Goal: Task Accomplishment & Management: Manage account settings

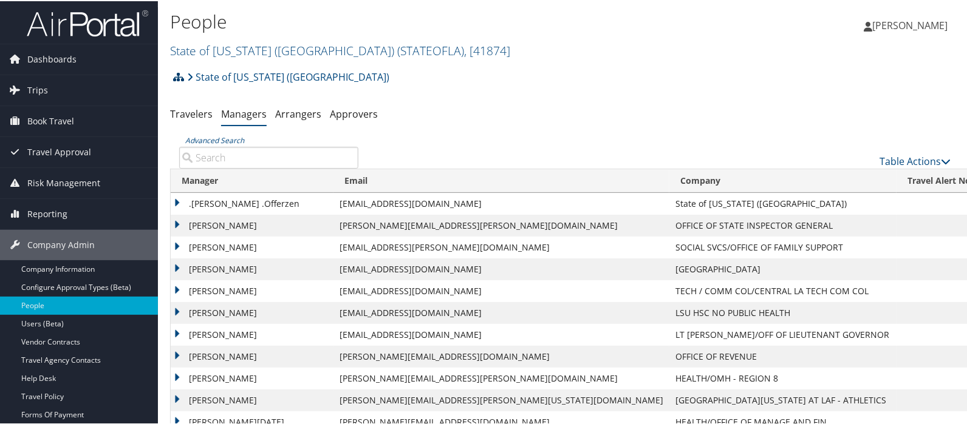
click at [177, 75] on icon at bounding box center [178, 76] width 11 height 10
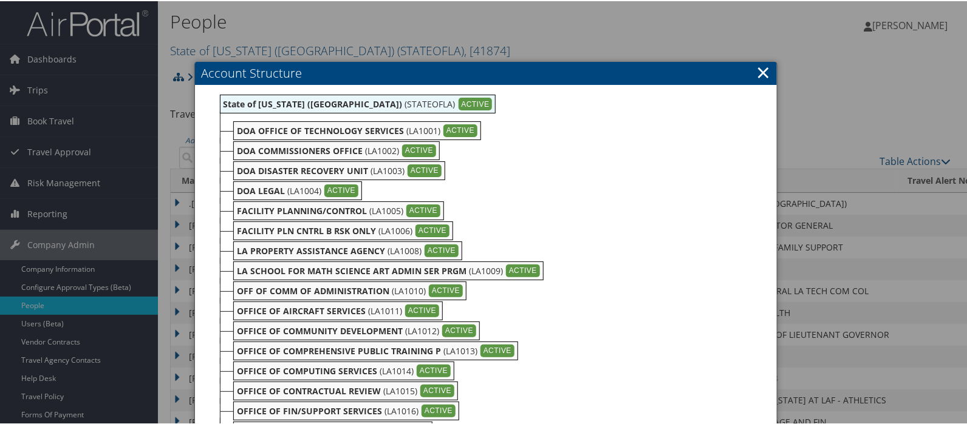
drag, startPoint x: 486, startPoint y: 106, endPoint x: 437, endPoint y: 174, distance: 83.6
click at [0, 0] on div "Create Child" at bounding box center [0, 0] width 0 height 0
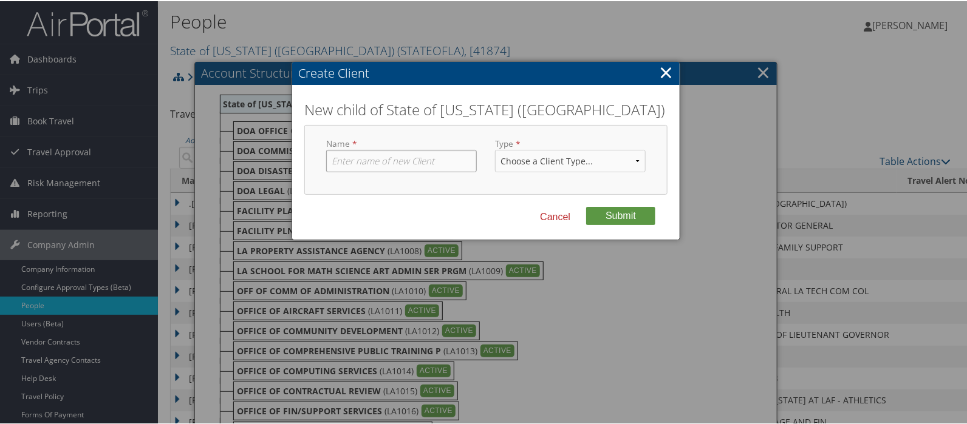
click at [338, 162] on input "text" at bounding box center [401, 160] width 151 height 22
type input "LDH [US_STATE] Department of Health"
click at [550, 163] on select "Choose a Client Type... Department Division Account" at bounding box center [570, 160] width 151 height 22
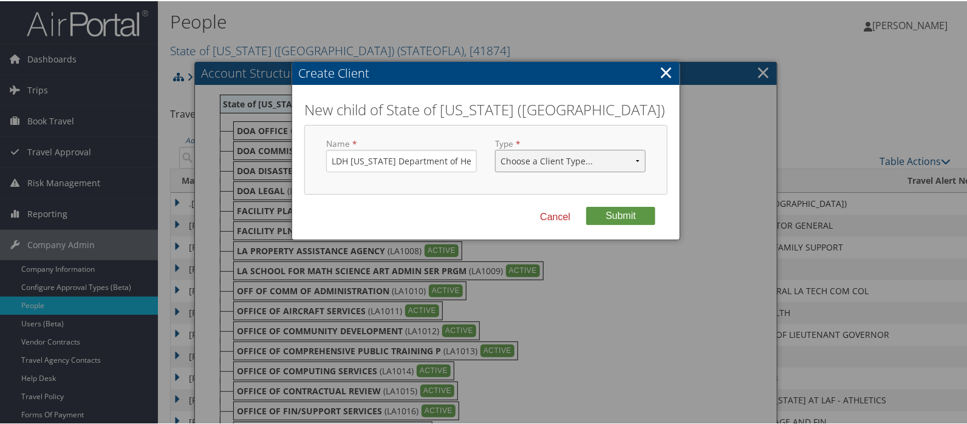
select select "1"
click at [495, 149] on select "Choose a Client Type... Department Division Account" at bounding box center [570, 160] width 151 height 22
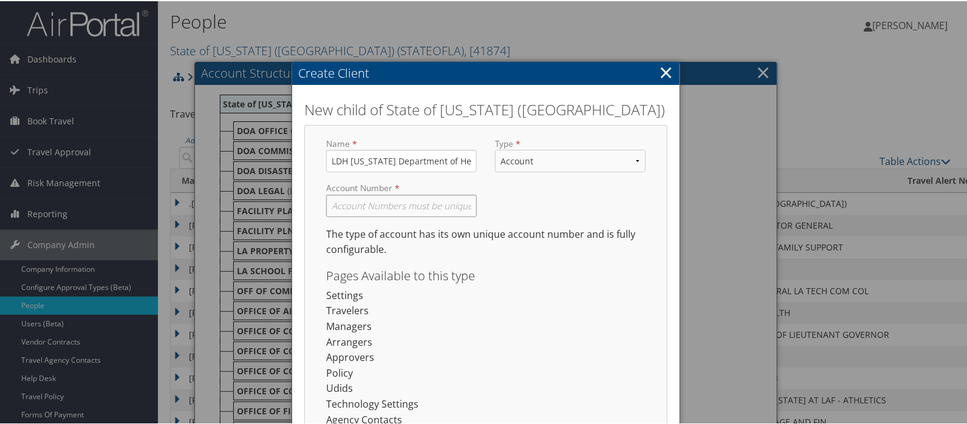
click at [395, 209] on input "text" at bounding box center [401, 205] width 151 height 22
click at [356, 205] on input "LA" at bounding box center [401, 205] width 151 height 22
type input "LA1602"
click at [547, 205] on div "Account Number LA1602 Required" at bounding box center [486, 203] width 338 height 44
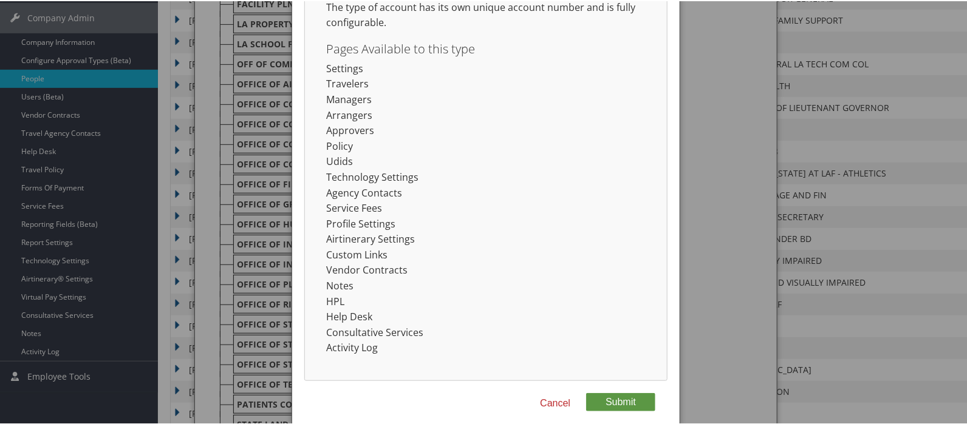
scroll to position [404, 0]
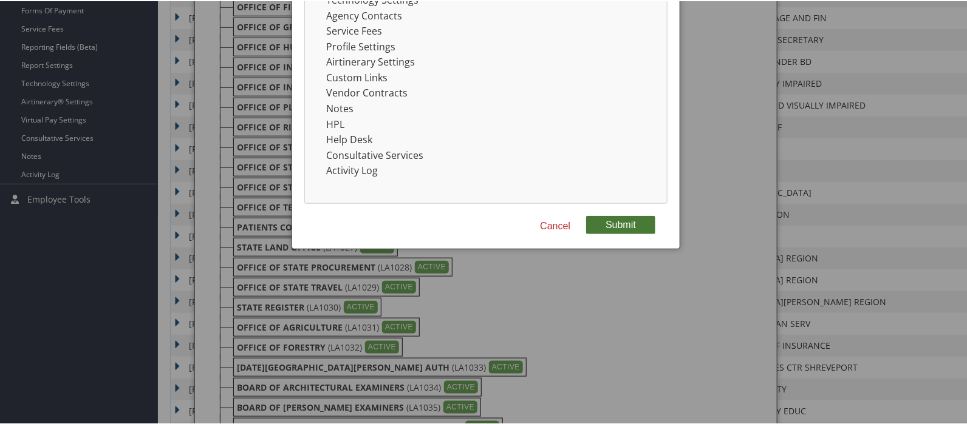
click at [604, 224] on button "Submit" at bounding box center [620, 224] width 69 height 18
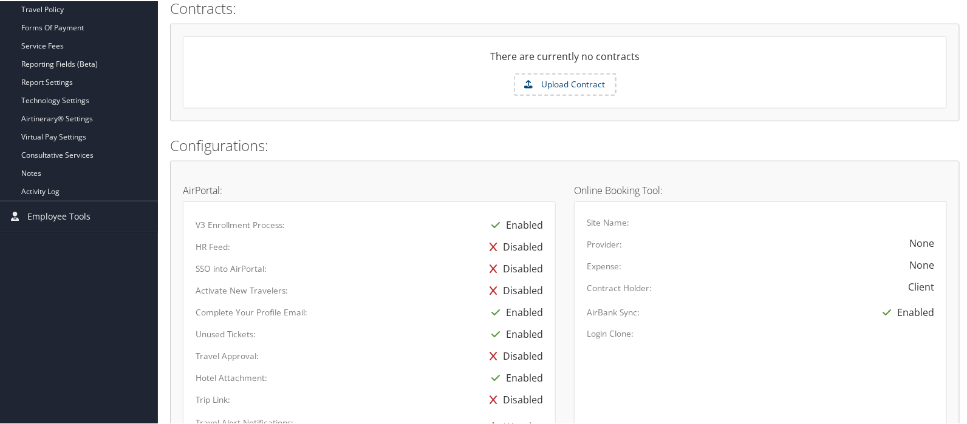
scroll to position [202, 0]
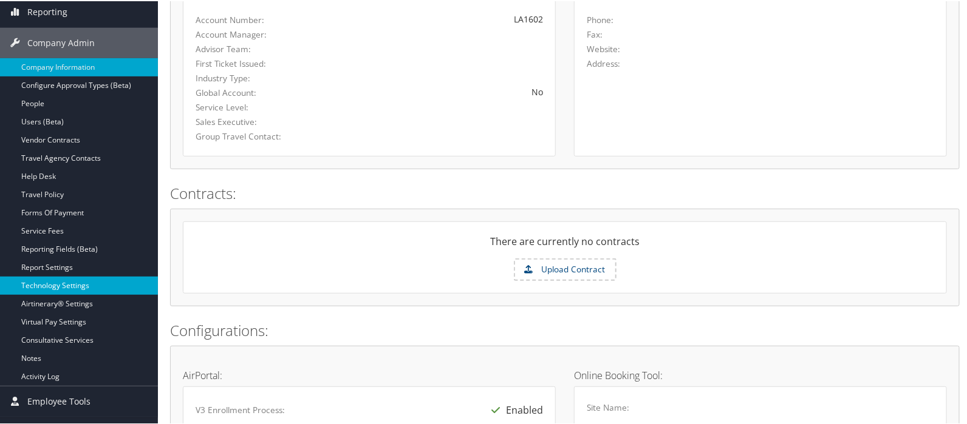
click at [37, 284] on link "Technology Settings" at bounding box center [79, 285] width 158 height 18
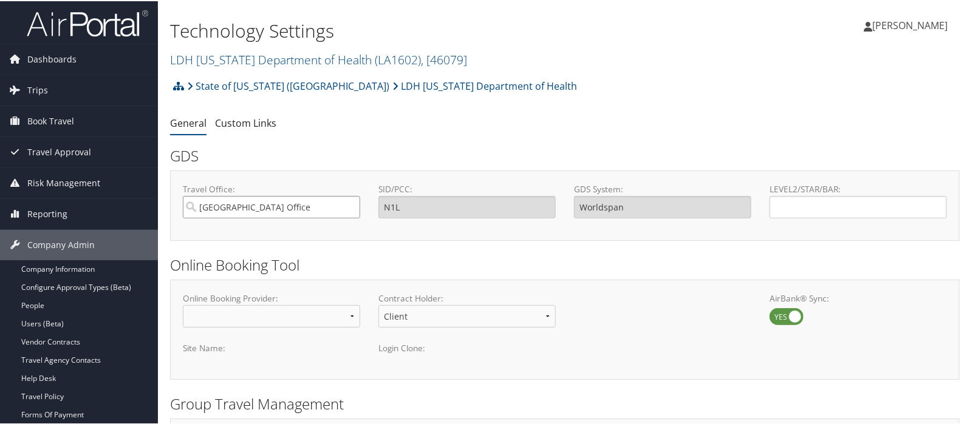
click at [282, 207] on input "Salt Lake City Office" at bounding box center [271, 206] width 177 height 22
type input "s"
type input "2"
click at [237, 54] on link "LDH Louisiana Department of Health ( LA1602 ) , [ 46079 ]" at bounding box center [318, 58] width 297 height 16
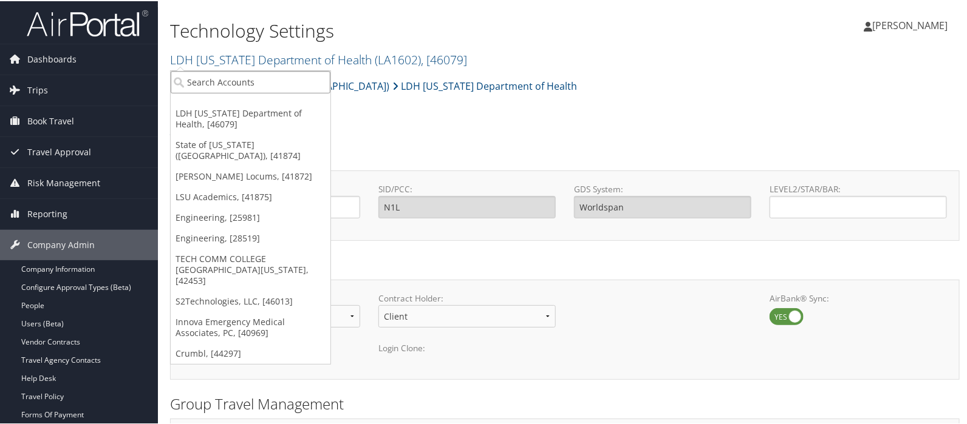
click at [219, 78] on input "search" at bounding box center [251, 81] width 160 height 22
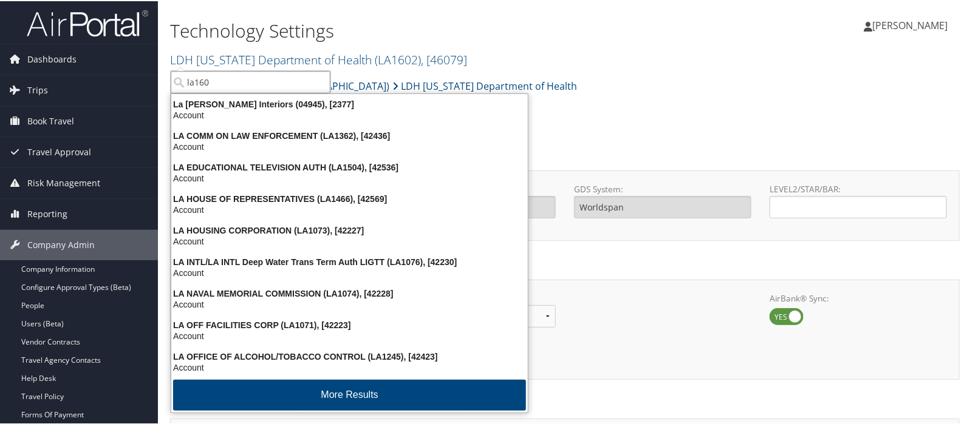
type input "la1601"
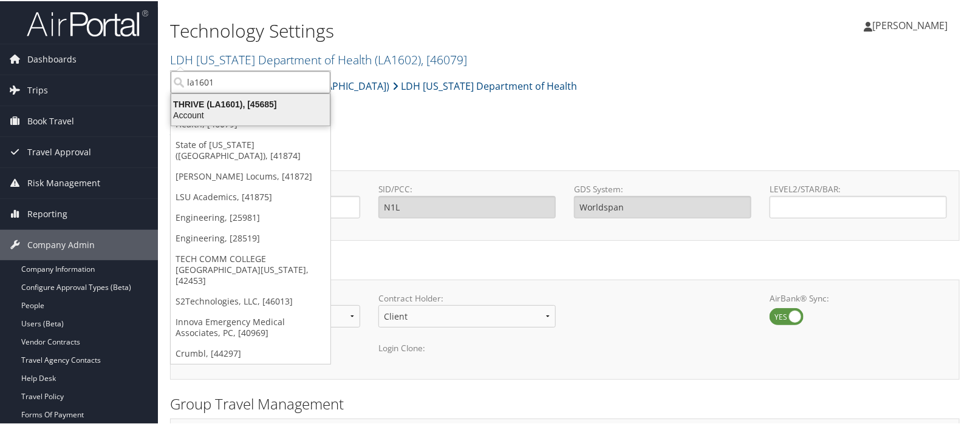
click at [213, 109] on div "Account" at bounding box center [250, 114] width 173 height 11
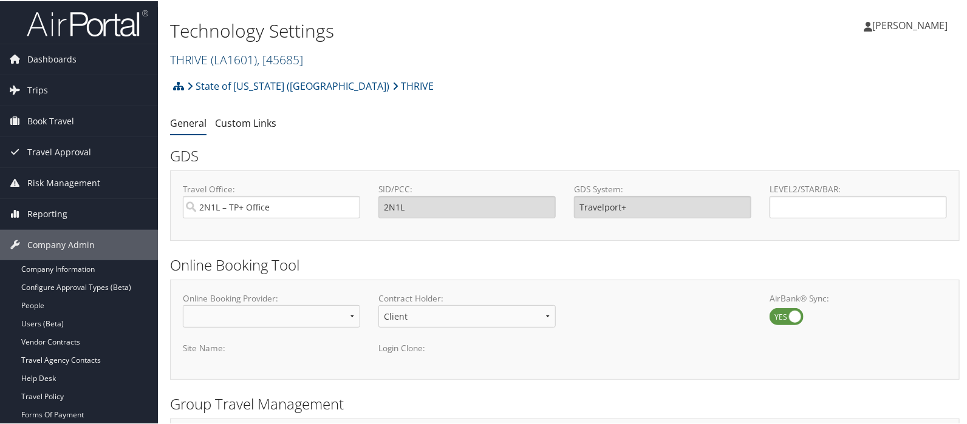
click at [213, 55] on span "( LA1601 )" at bounding box center [234, 58] width 46 height 16
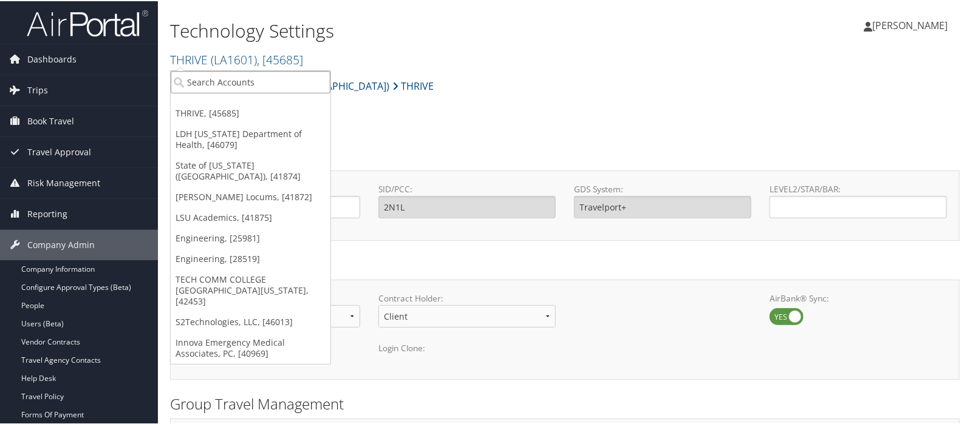
click at [208, 80] on input "search" at bounding box center [251, 81] width 160 height 22
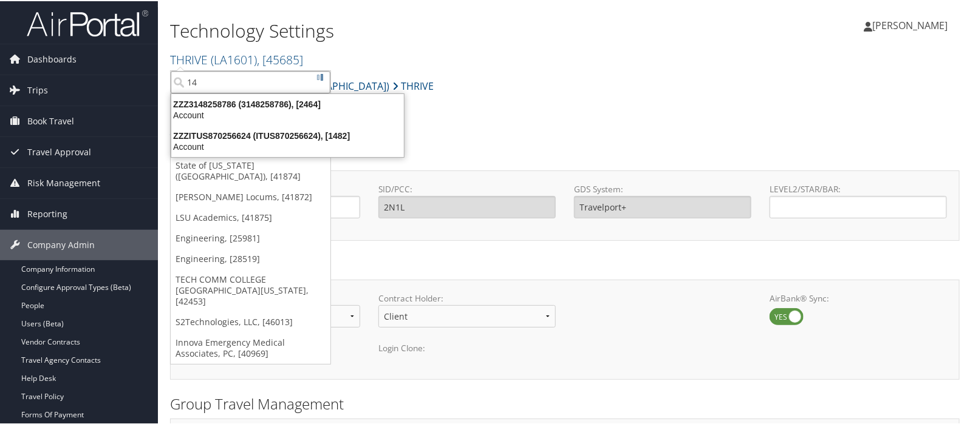
type input "1"
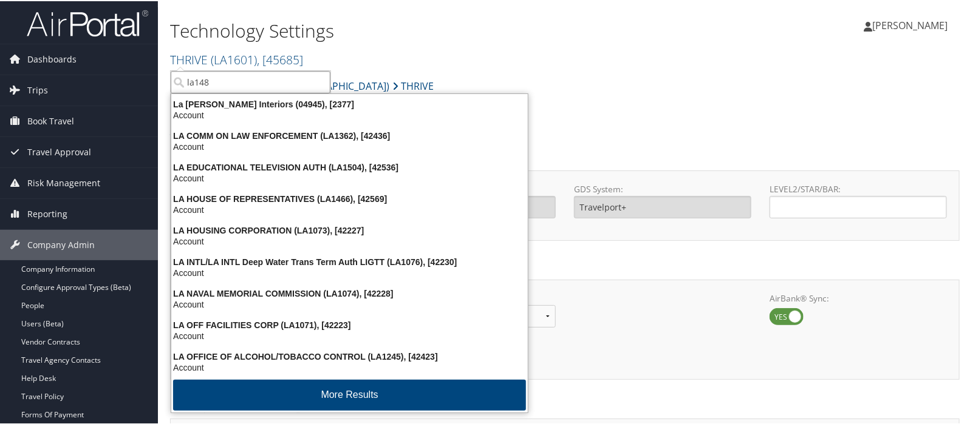
type input "la1482"
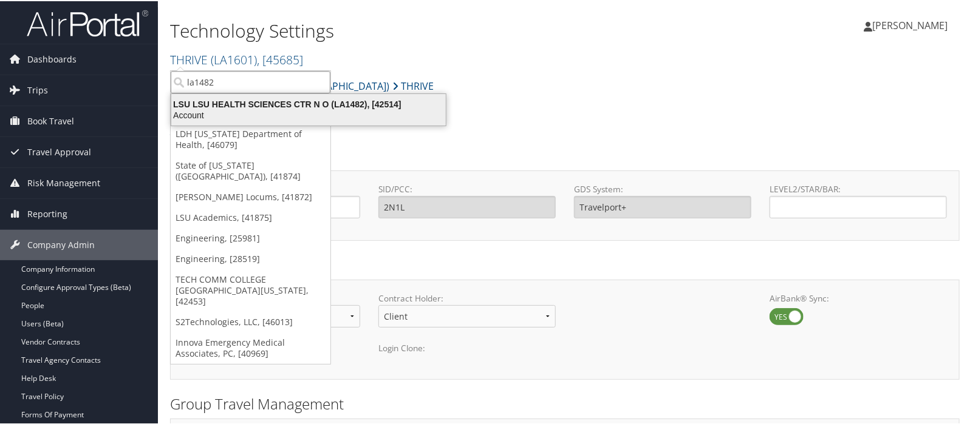
click at [226, 103] on div "LSU LSU HEALTH SCIENCES CTR N O (LA1482), [42514]" at bounding box center [308, 103] width 289 height 11
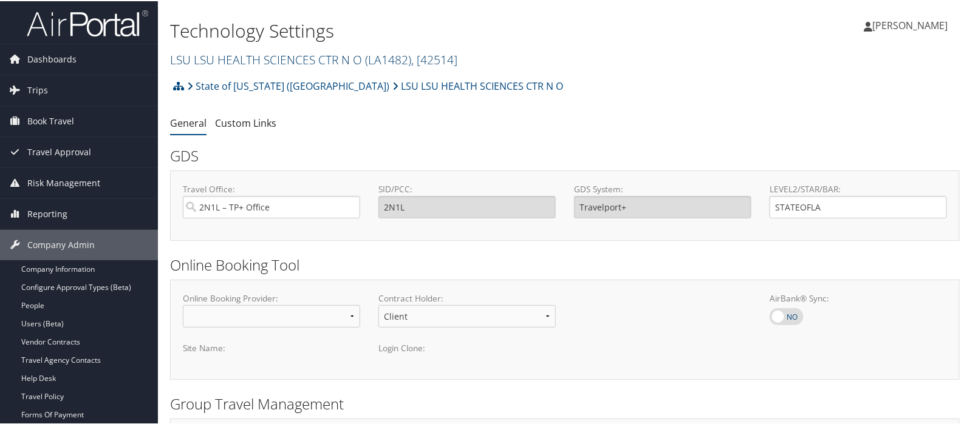
click at [197, 58] on link "LSU LSU HEALTH SCIENCES CTR N O ( LA1482 ) , [ 42514 ]" at bounding box center [313, 58] width 287 height 16
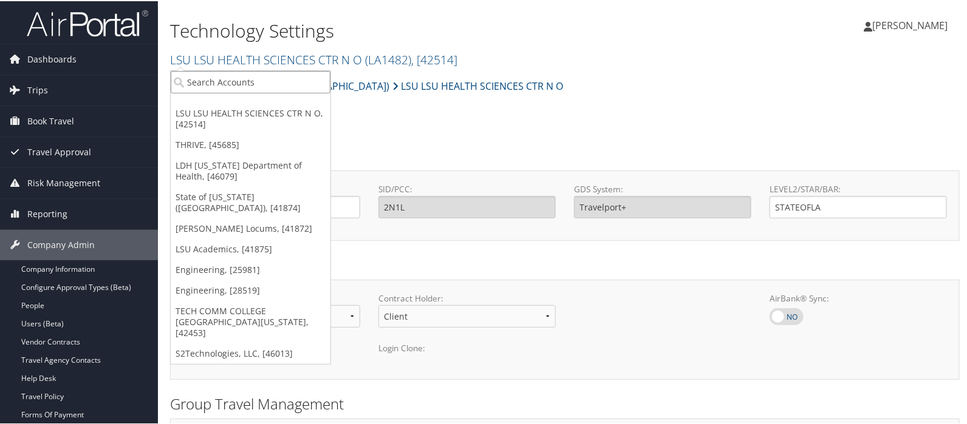
click at [200, 78] on input "search" at bounding box center [251, 81] width 160 height 22
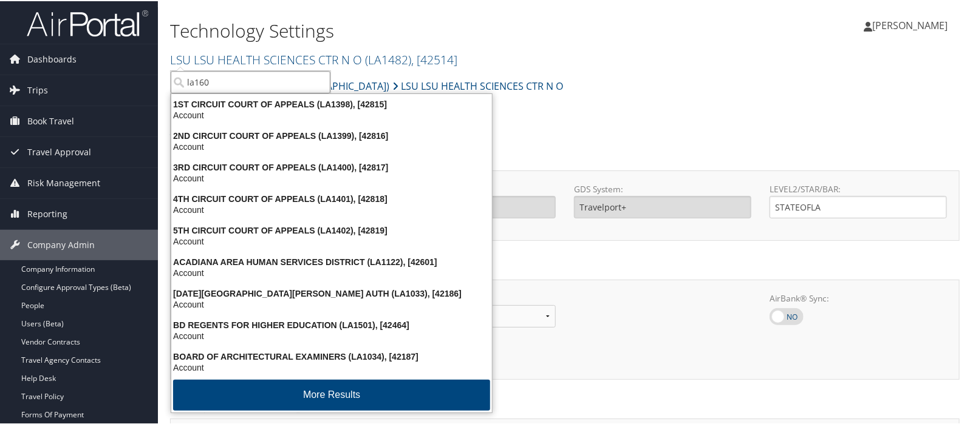
type input "la1602"
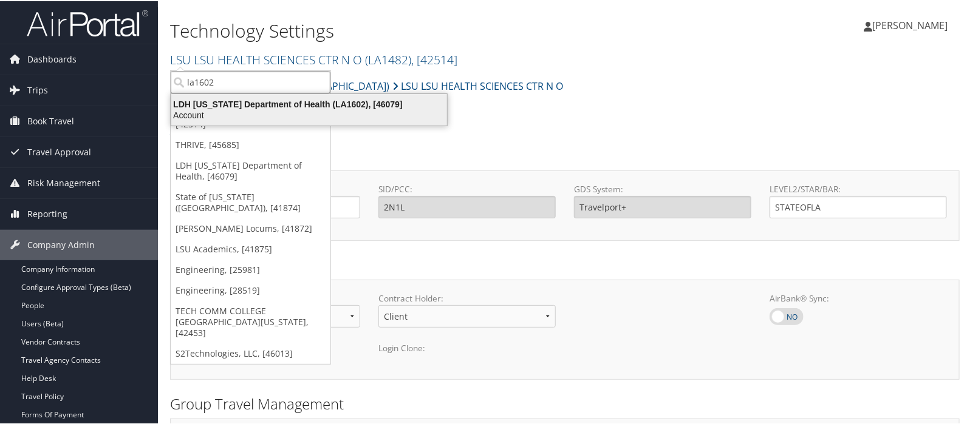
click at [215, 103] on div "LDH [US_STATE] Department of Health (LA1602), [46079]" at bounding box center [309, 103] width 290 height 11
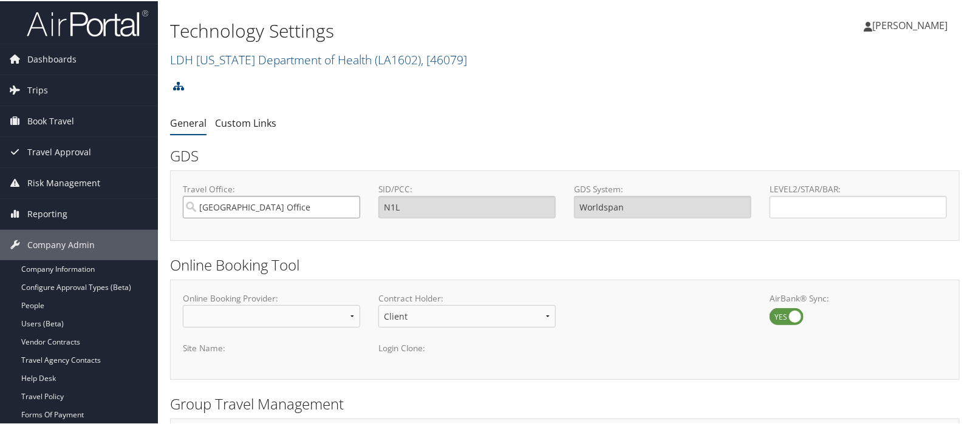
click at [258, 202] on input "[GEOGRAPHIC_DATA] Office" at bounding box center [271, 206] width 177 height 22
click at [282, 210] on input "Travel Office:" at bounding box center [271, 206] width 177 height 22
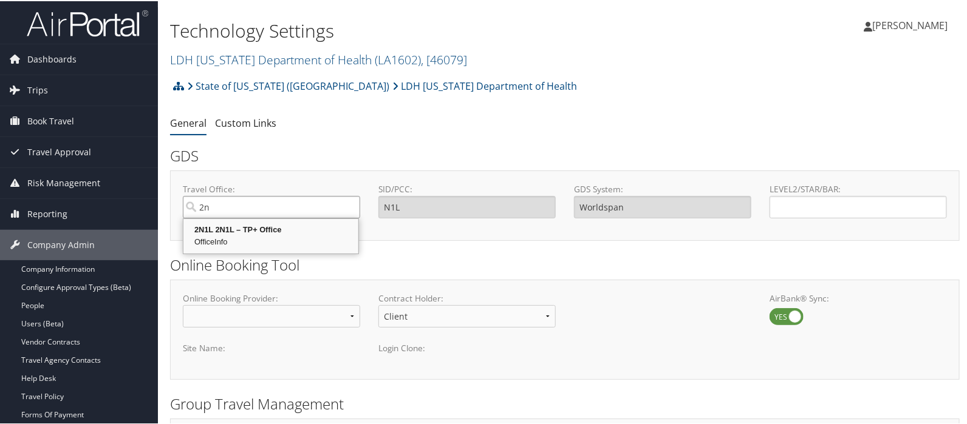
click at [271, 225] on div "2N1L 2N1L – TP+ Office" at bounding box center [270, 229] width 171 height 12
type input "2N1L 2N1L – TP+ Office"
type input "2N1L"
type input "Travelport+"
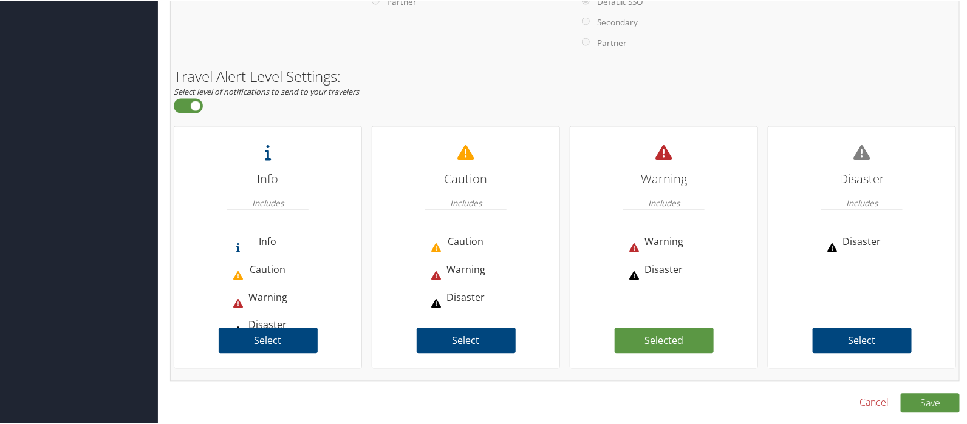
scroll to position [896, 0]
type input "2N1L 2N1L – TP+ Office"
click at [923, 400] on button "Save" at bounding box center [930, 402] width 59 height 19
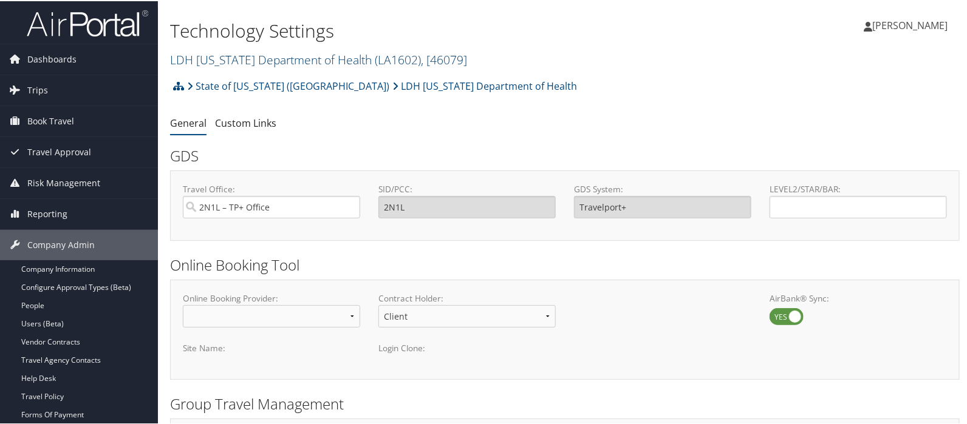
click at [235, 61] on link "LDH [US_STATE] Department of Health ( LA1602 ) , [ 46079 ]" at bounding box center [318, 58] width 297 height 16
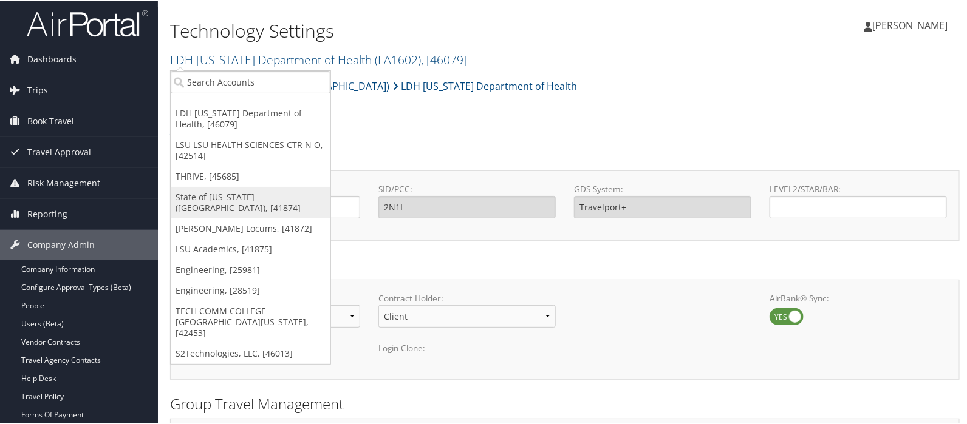
click at [222, 194] on link "State of [US_STATE] ([GEOGRAPHIC_DATA]), [41874]" at bounding box center [251, 202] width 160 height 32
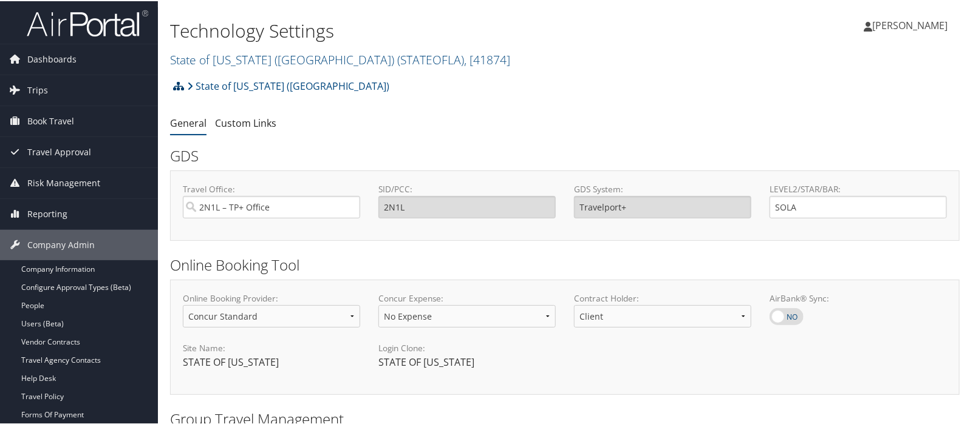
click at [177, 87] on icon at bounding box center [178, 85] width 11 height 10
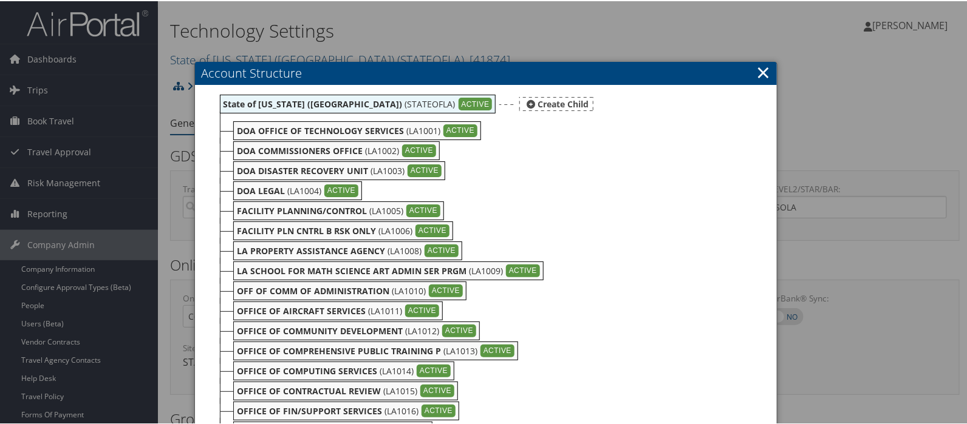
click at [519, 101] on div "Create Child" at bounding box center [556, 103] width 74 height 14
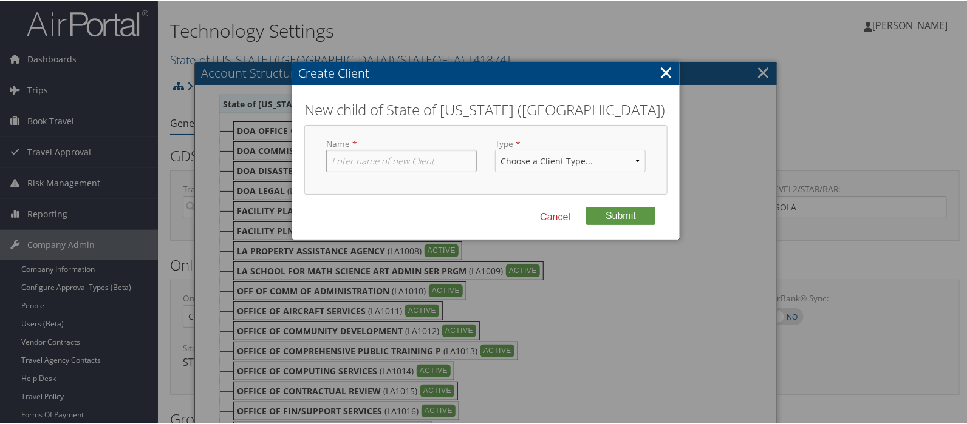
click at [336, 152] on input "text" at bounding box center [401, 160] width 151 height 22
type input "LWC [US_STATE] Workforce Commission"
click at [513, 156] on select "Choose a Client Type... Department Division Account" at bounding box center [570, 160] width 151 height 22
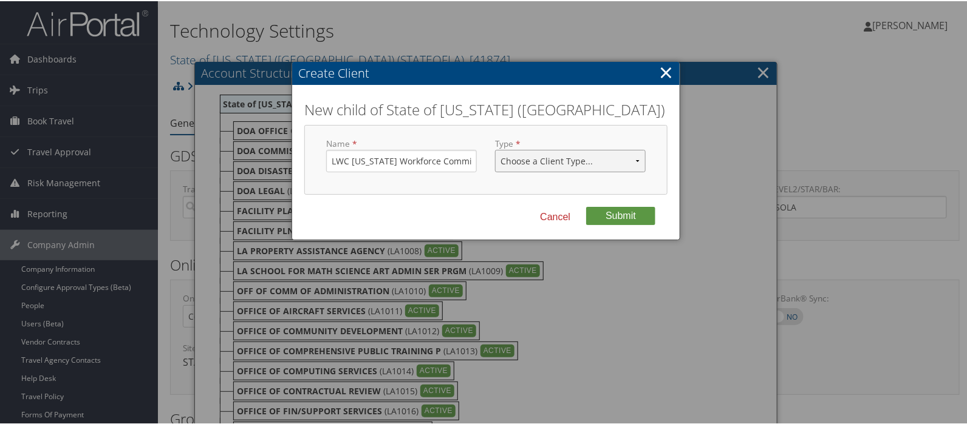
select select "1"
click at [495, 149] on select "Choose a Client Type... Department Division Account" at bounding box center [570, 160] width 151 height 22
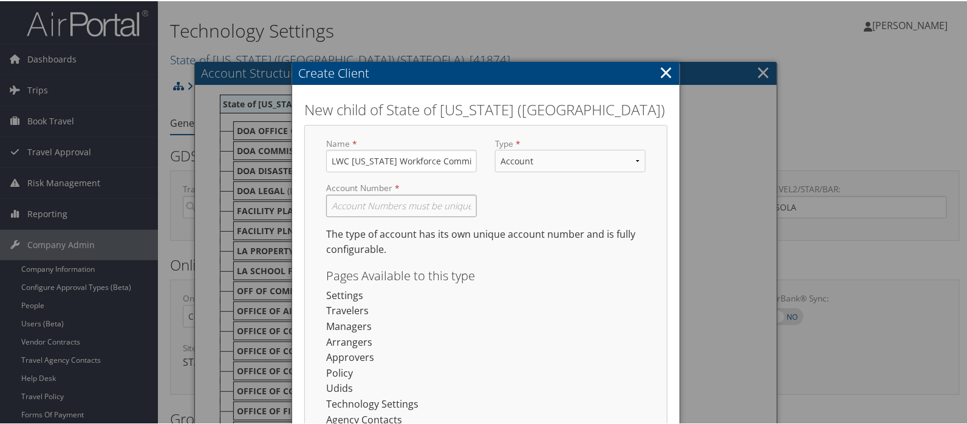
click at [367, 211] on input "text" at bounding box center [401, 205] width 151 height 22
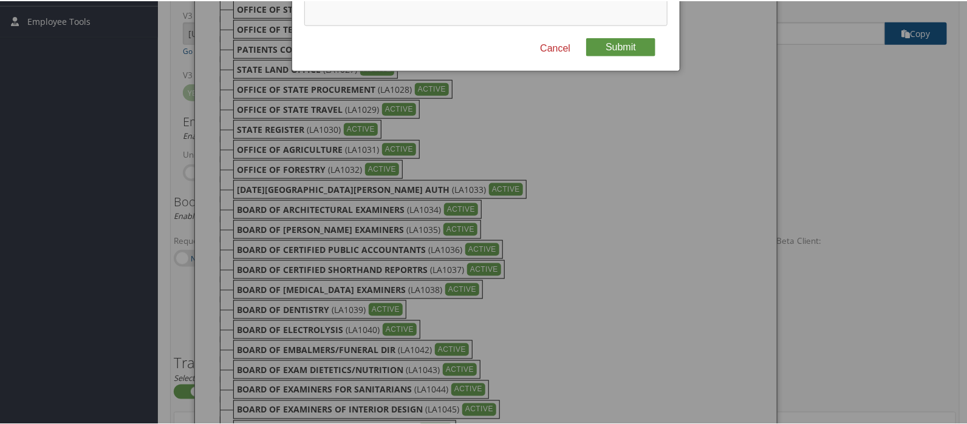
scroll to position [607, 0]
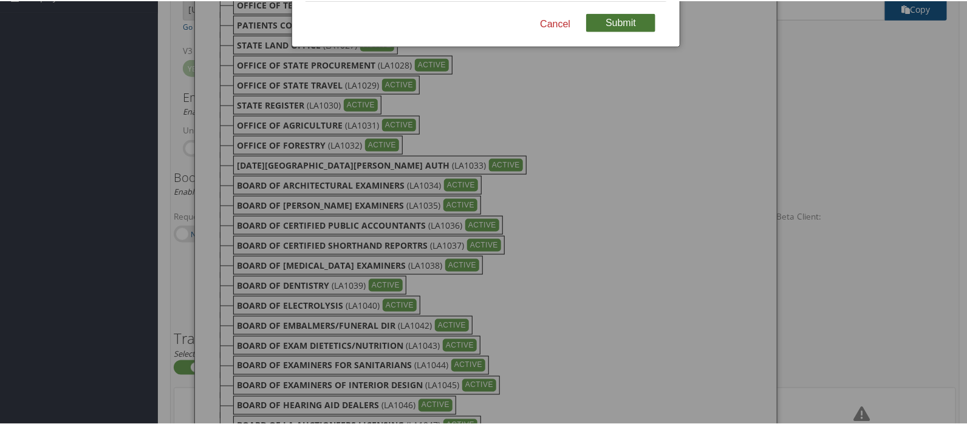
type input "LA1603"
click at [617, 25] on button "Submit" at bounding box center [620, 22] width 69 height 18
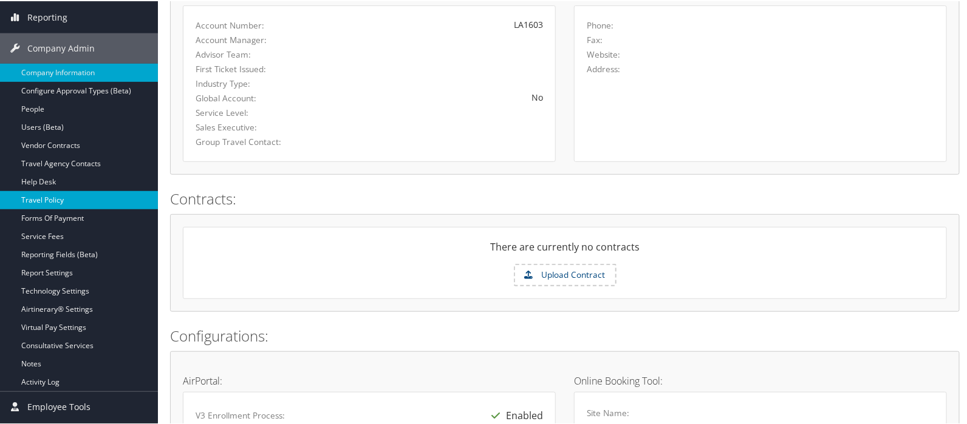
scroll to position [202, 0]
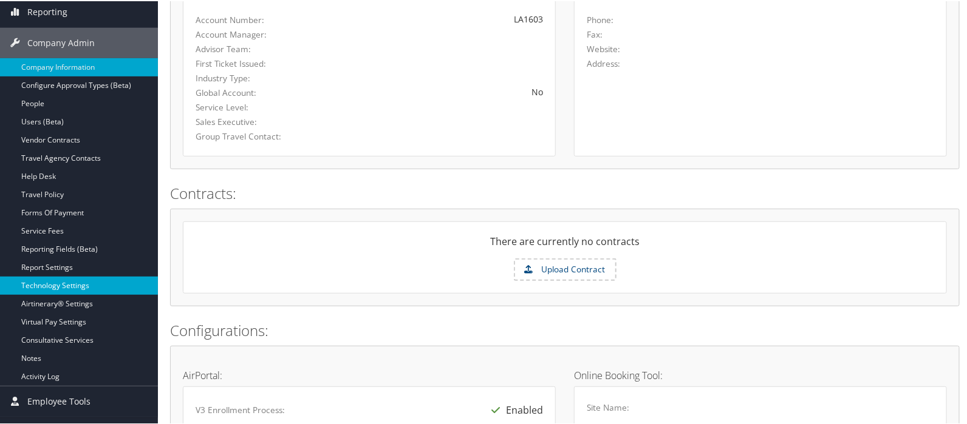
click at [29, 286] on link "Technology Settings" at bounding box center [79, 285] width 158 height 18
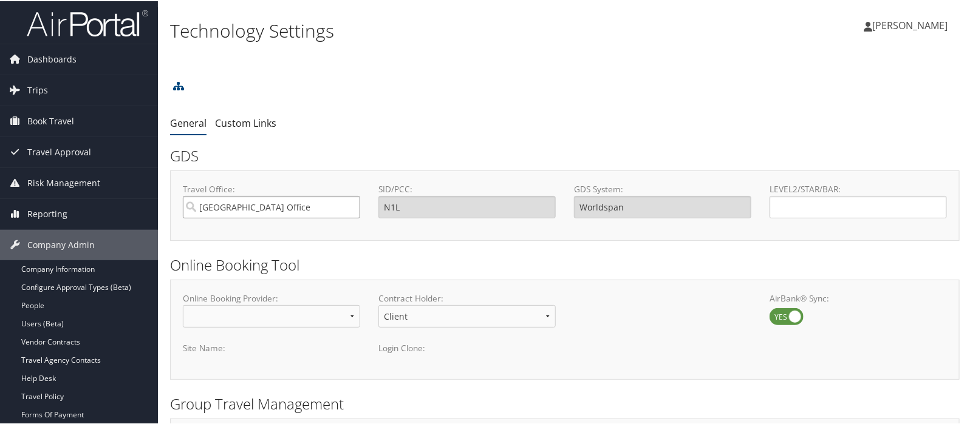
click at [227, 211] on input "[GEOGRAPHIC_DATA] Office" at bounding box center [271, 206] width 177 height 22
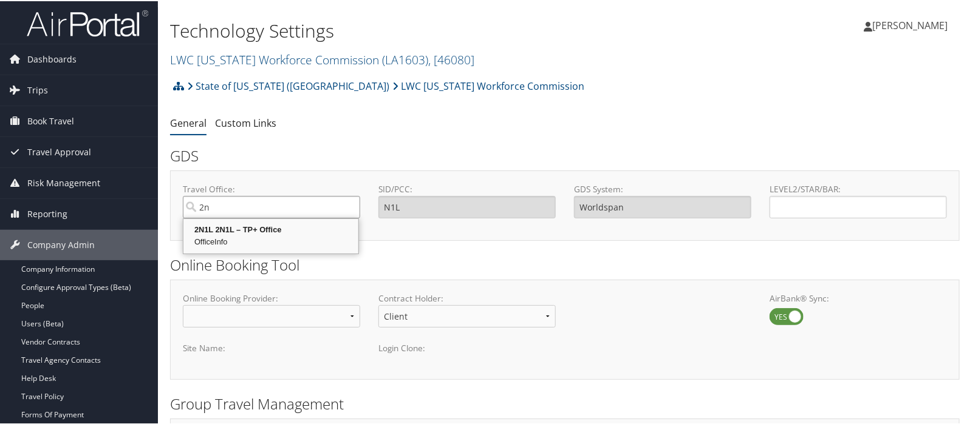
click at [246, 231] on div "2N1L 2N1L – TP+ Office" at bounding box center [270, 229] width 171 height 12
type input "2N1L 2N1L – TP+ Office"
type input "2N1L"
type input "Travelport+"
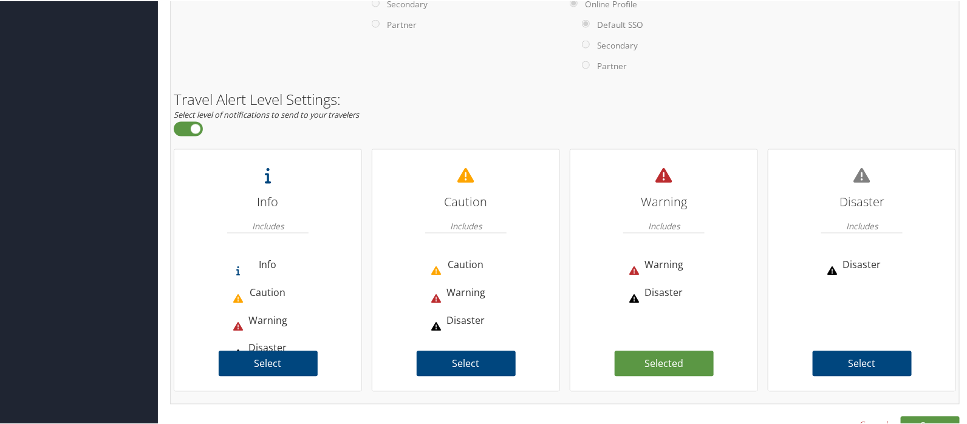
scroll to position [896, 0]
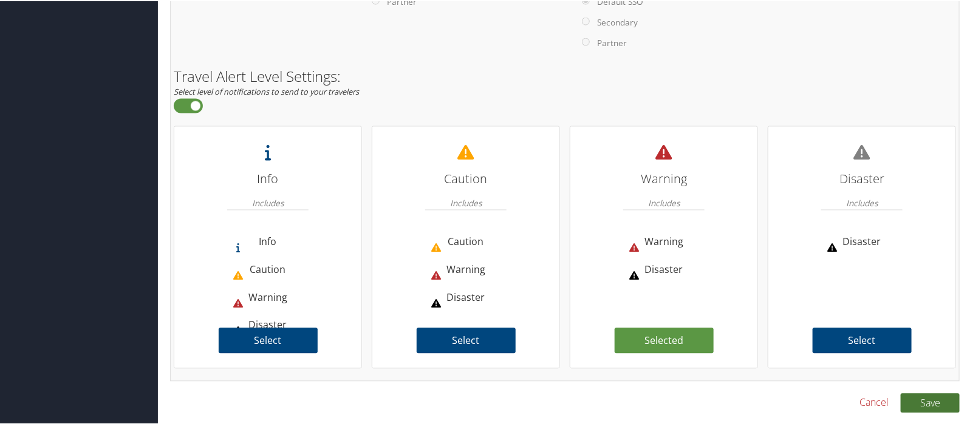
type input "2N1L 2N1L – TP+ Office"
click at [934, 403] on button "Save" at bounding box center [930, 402] width 59 height 19
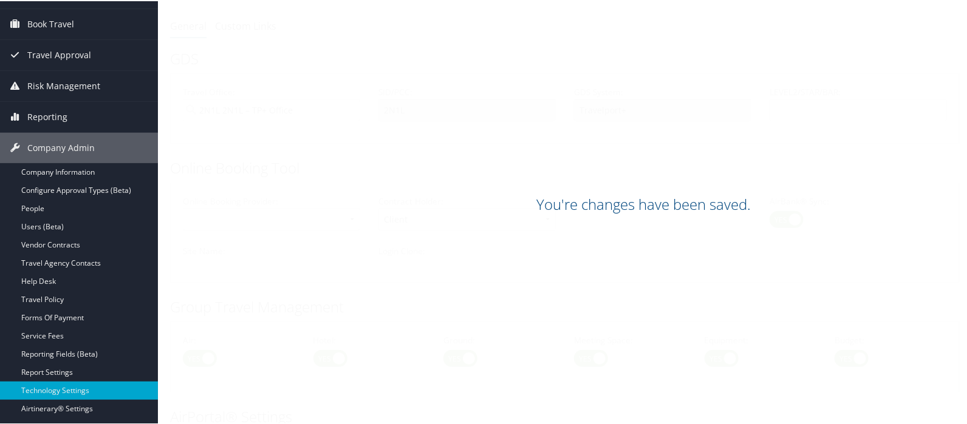
scroll to position [87, 0]
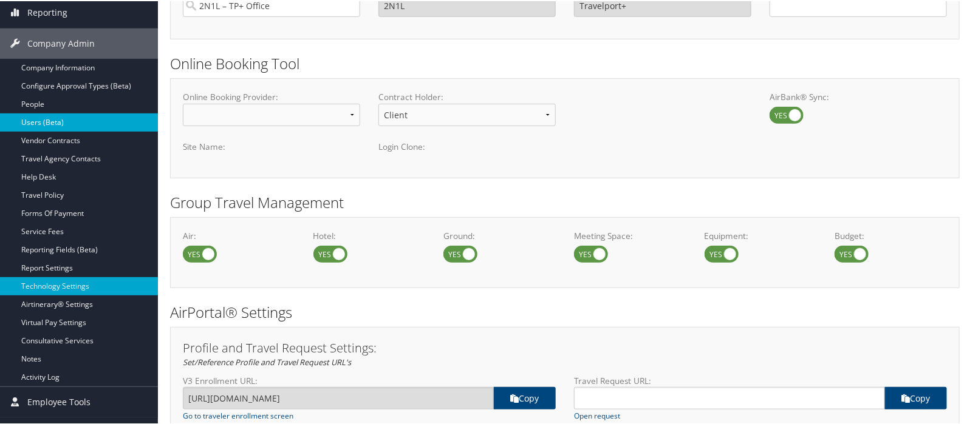
scroll to position [202, 0]
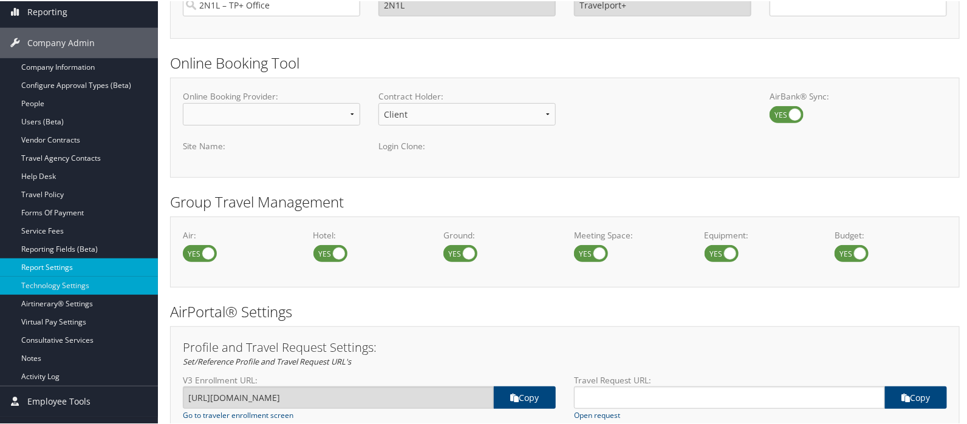
click at [43, 264] on link "Report Settings" at bounding box center [79, 266] width 158 height 18
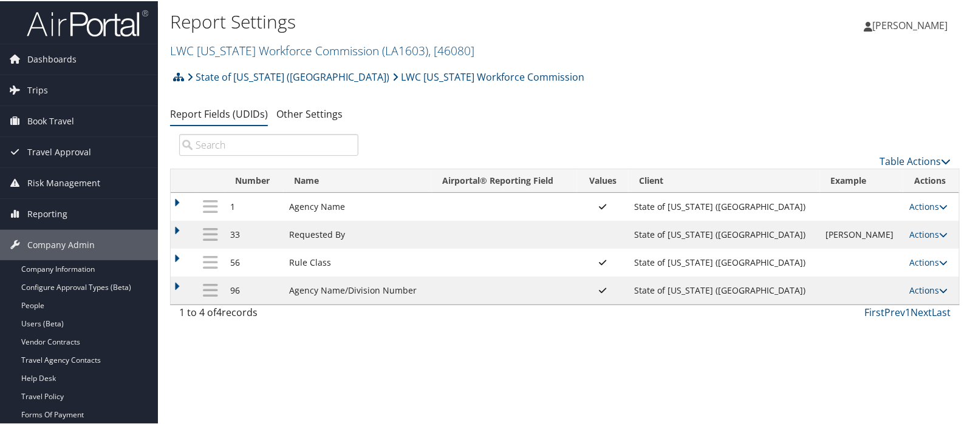
click at [914, 295] on link "Actions" at bounding box center [928, 290] width 38 height 12
click at [891, 305] on link "Update Report Field Values" at bounding box center [870, 308] width 131 height 21
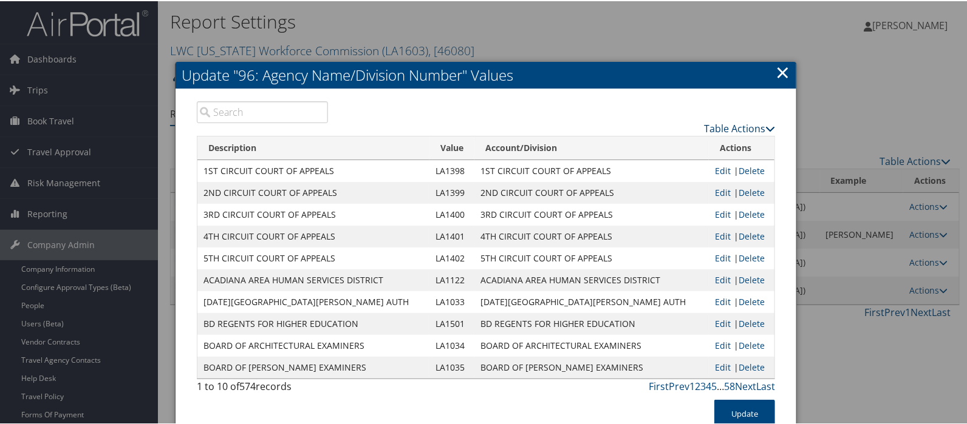
click at [710, 123] on link "Table Actions" at bounding box center [739, 127] width 71 height 13
click at [672, 141] on link "New Record" at bounding box center [692, 145] width 160 height 21
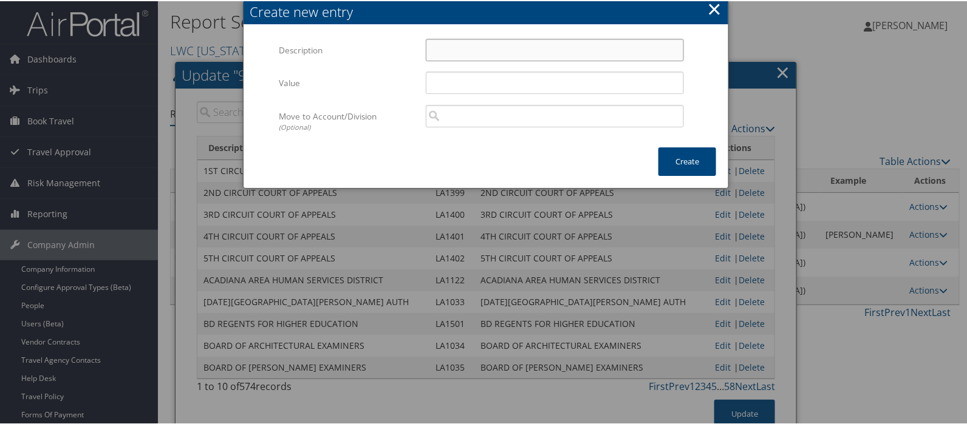
click at [442, 47] on input "Description" at bounding box center [555, 49] width 258 height 22
type input "l"
type input "D"
type input "LDH [US_STATE] Department of Health"
click at [449, 84] on input "Value" at bounding box center [555, 81] width 258 height 22
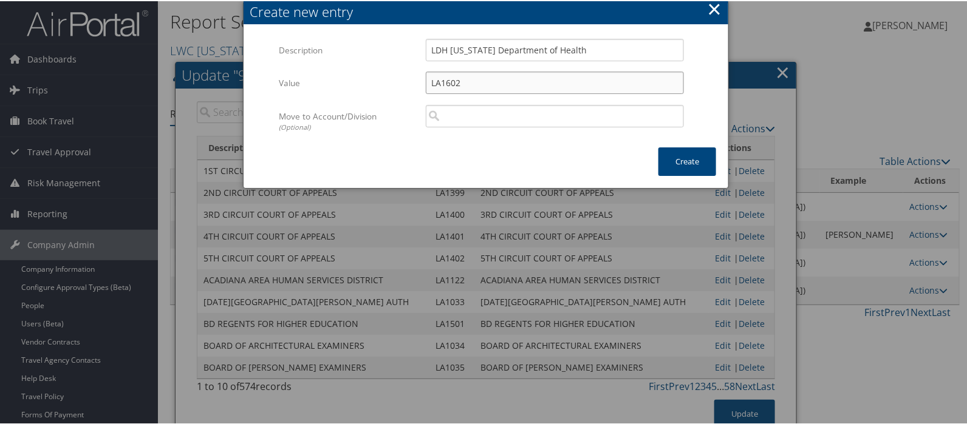
type input "LA1602"
drag, startPoint x: 580, startPoint y: 47, endPoint x: 428, endPoint y: 47, distance: 151.8
click at [428, 47] on input "LDH [US_STATE] Department of Health" at bounding box center [555, 49] width 258 height 22
click at [460, 117] on input "search" at bounding box center [555, 115] width 258 height 22
paste input "LDH [US_STATE] Department of Health"
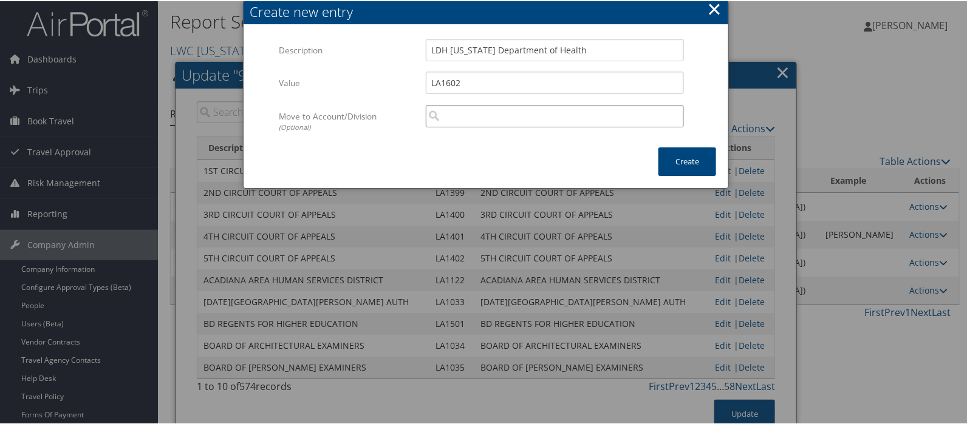
type input "LDH [US_STATE] Department of Health"
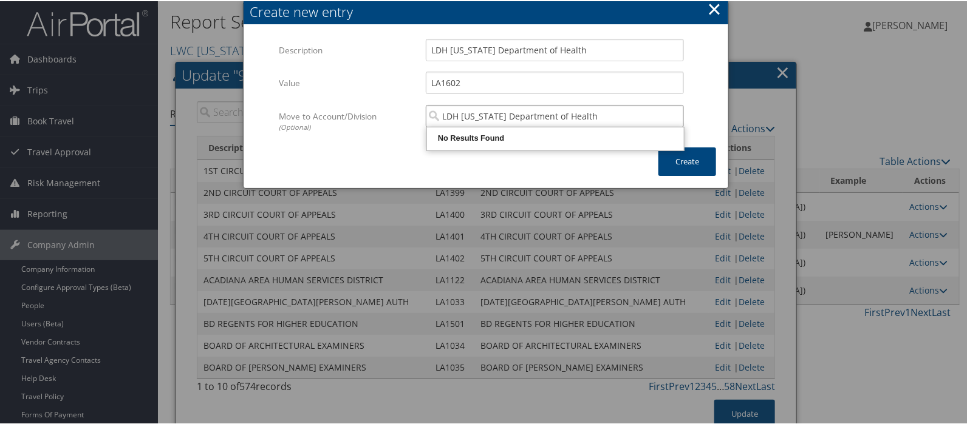
click at [589, 115] on input "LDH [US_STATE] Department of Health" at bounding box center [555, 115] width 258 height 22
paste input "LDH [US_STATE] Department of Health"
type input "LDH [US_STATE] Department of Health"
click at [686, 166] on button "Create" at bounding box center [687, 160] width 58 height 29
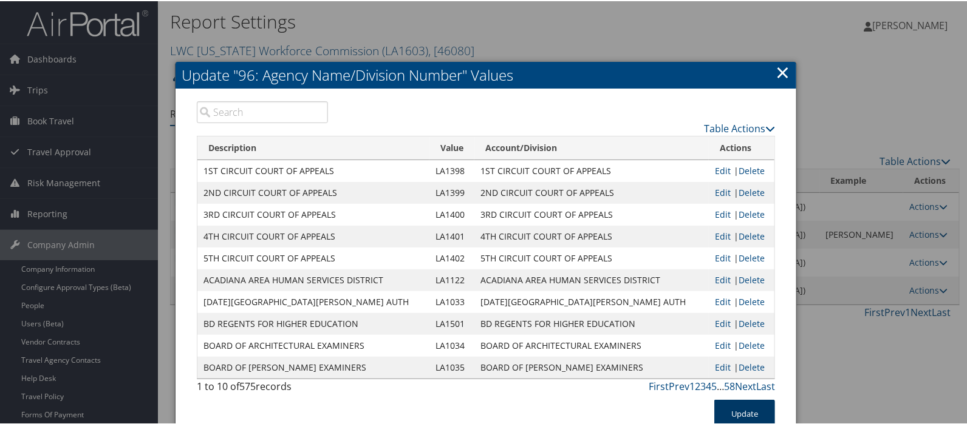
click at [739, 412] on button "Update" at bounding box center [744, 413] width 61 height 29
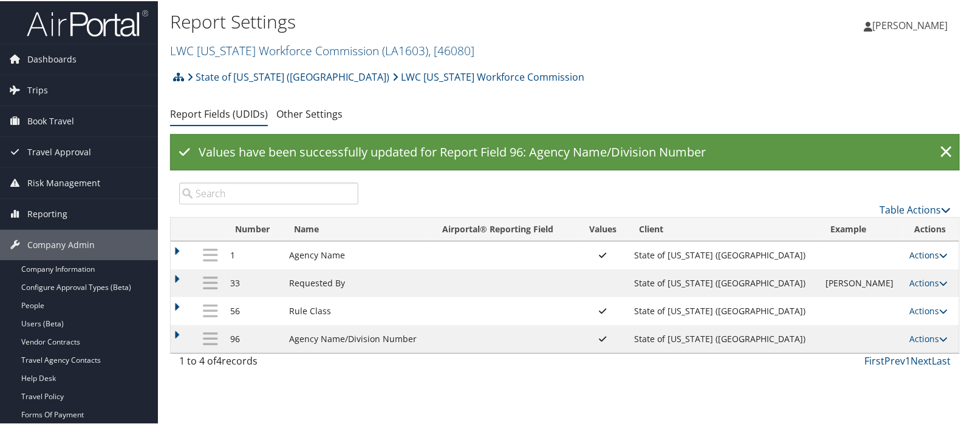
click at [915, 250] on tbody "1 Agency Name State of Louisiana (SOLA) Require. For guest travel use the arran…" at bounding box center [565, 296] width 788 height 112
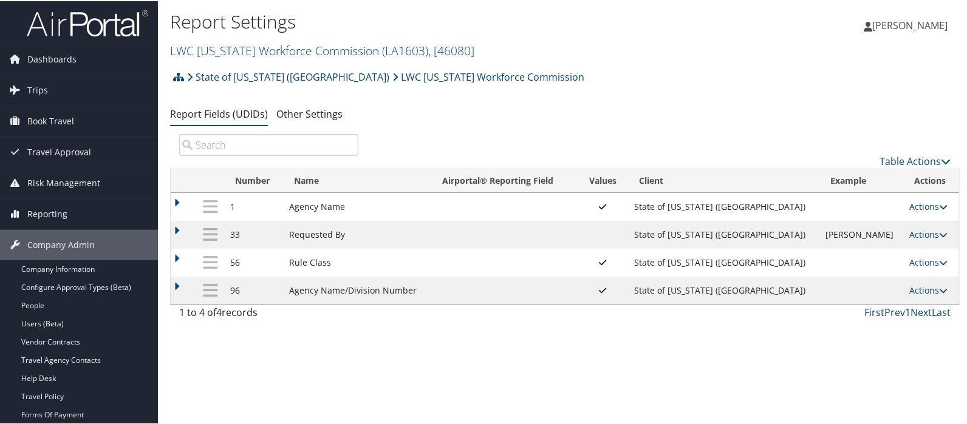
click at [923, 205] on link "Actions" at bounding box center [928, 206] width 38 height 12
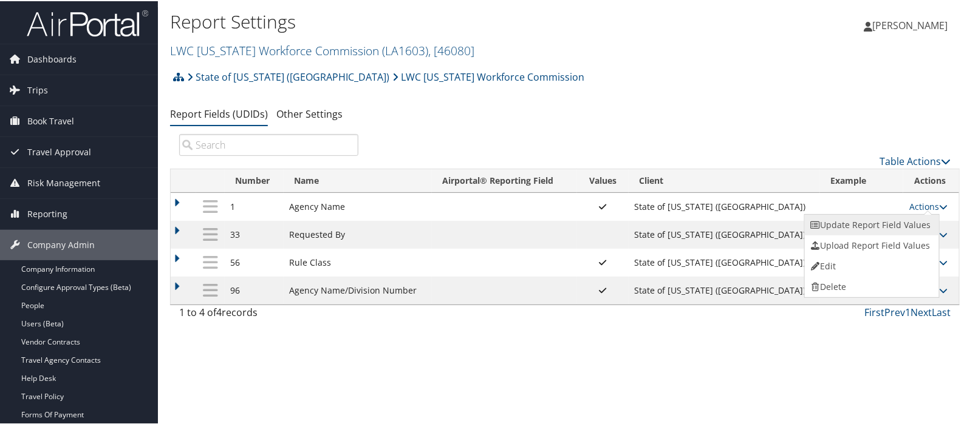
click at [882, 222] on link "Update Report Field Values" at bounding box center [870, 224] width 131 height 21
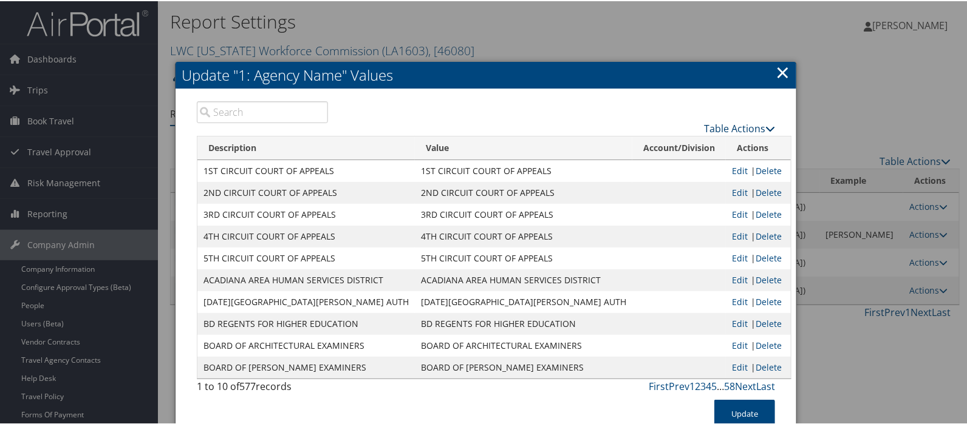
click at [728, 127] on link "Table Actions" at bounding box center [739, 127] width 71 height 13
click at [650, 147] on link "New Record" at bounding box center [692, 145] width 160 height 21
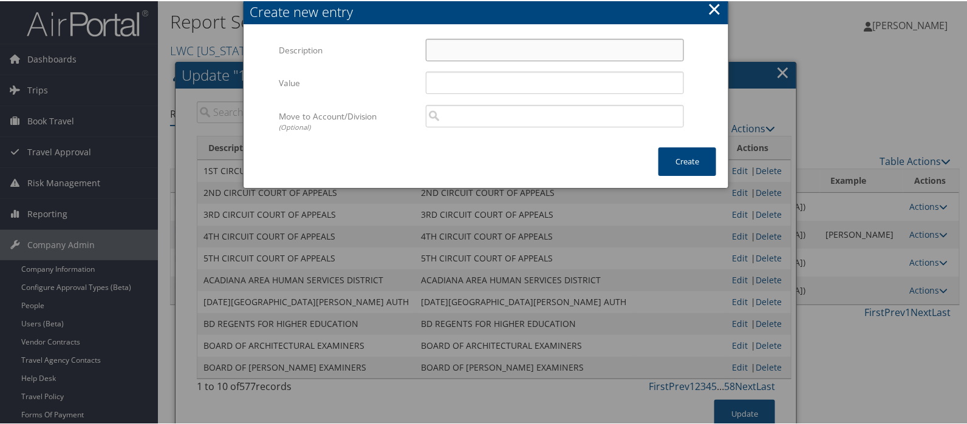
click at [454, 49] on input "Description" at bounding box center [555, 49] width 258 height 22
type input "LDH [US_STATE] Department of Health"
click at [447, 80] on input "Value" at bounding box center [555, 81] width 258 height 22
type input "LA1602"
click at [680, 162] on button "Create" at bounding box center [687, 160] width 58 height 29
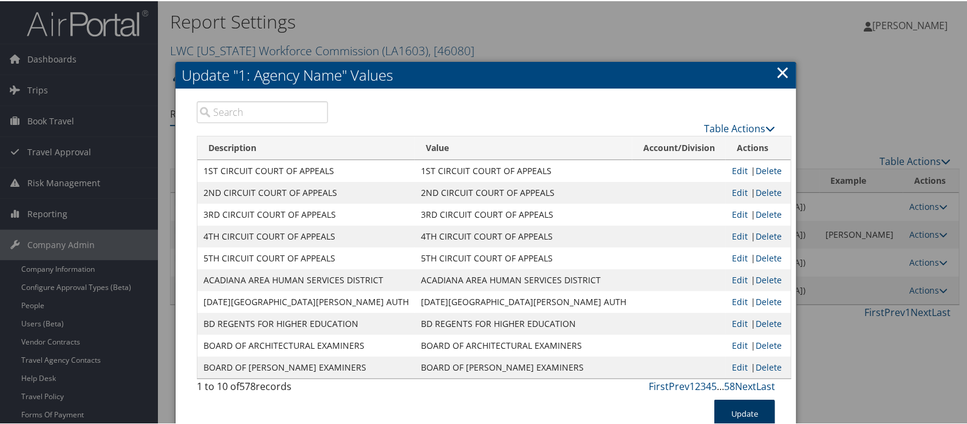
click at [743, 414] on button "Update" at bounding box center [744, 413] width 61 height 29
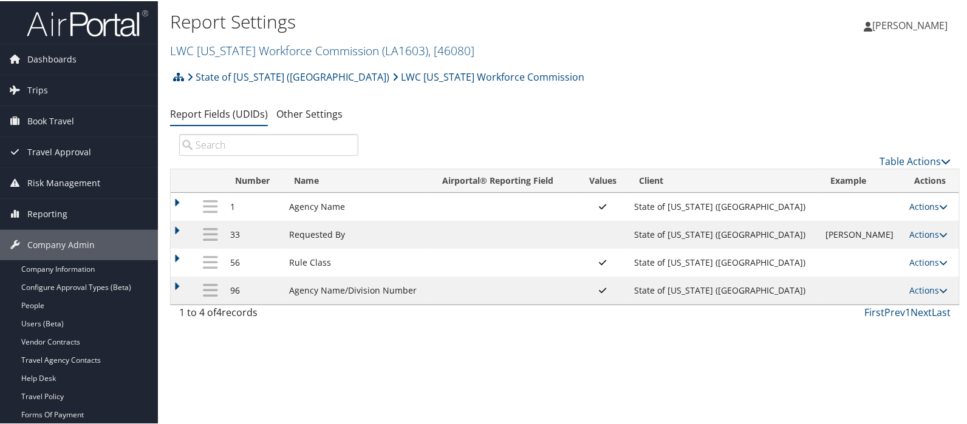
click at [918, 202] on link "Actions" at bounding box center [928, 206] width 38 height 12
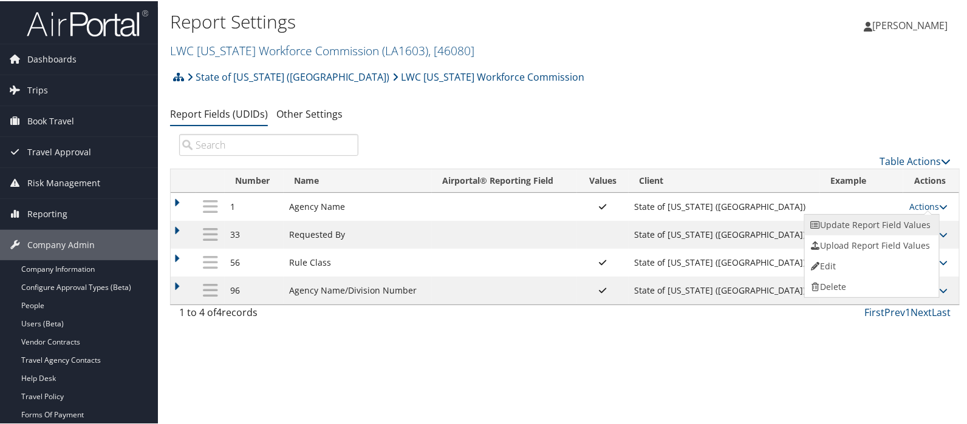
click at [868, 226] on link "Update Report Field Values" at bounding box center [870, 224] width 131 height 21
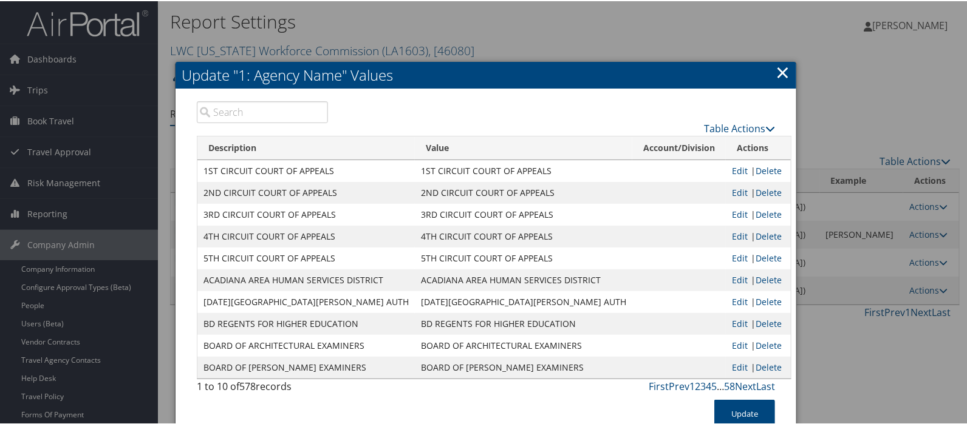
click at [249, 113] on input "search" at bounding box center [262, 111] width 131 height 22
type input "l"
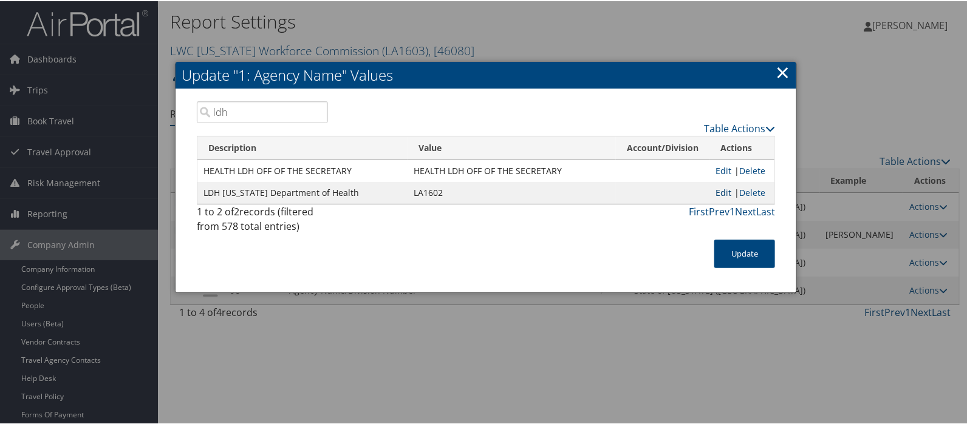
type input "ldh"
click at [721, 189] on link "Edit" at bounding box center [723, 192] width 16 height 12
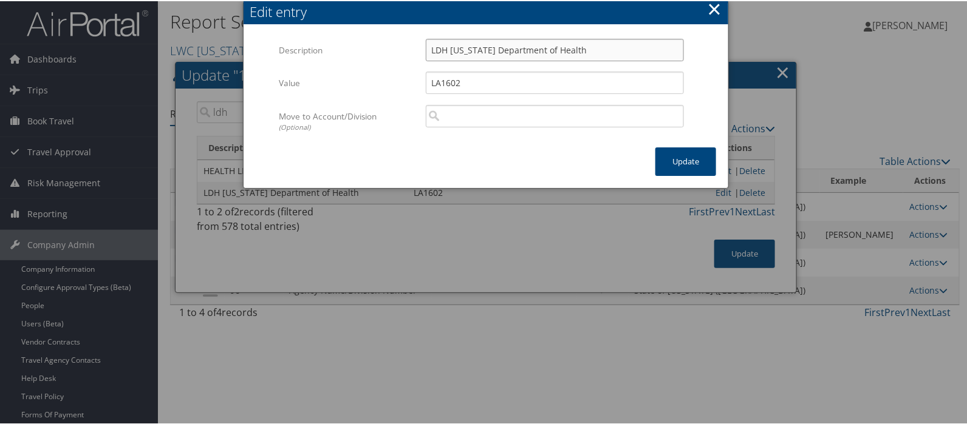
drag, startPoint x: 565, startPoint y: 47, endPoint x: 413, endPoint y: 41, distance: 152.5
click at [413, 41] on div "Description LDH Louisiana Department of Health Multiple values The selected ite…" at bounding box center [486, 54] width 414 height 33
drag, startPoint x: 483, startPoint y: 86, endPoint x: 425, endPoint y: 86, distance: 57.7
click at [426, 86] on input "LA1602" at bounding box center [555, 81] width 258 height 22
paste input "DH Louisiana Department of Health"
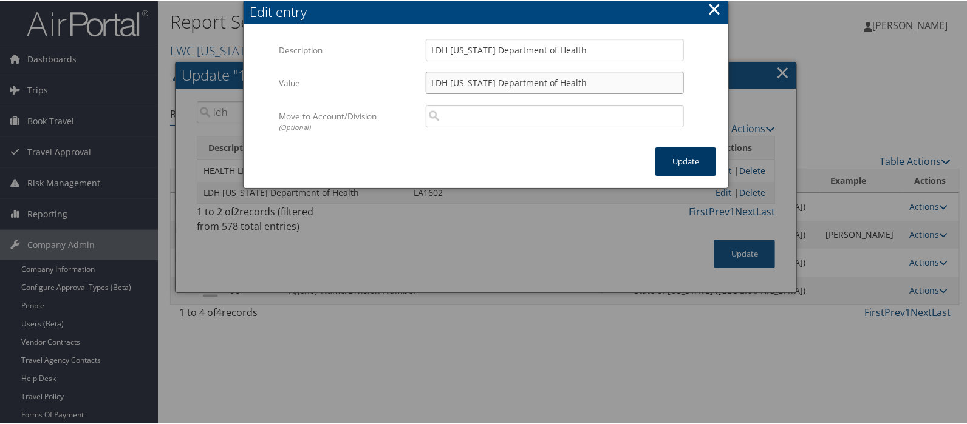
type input "LDH [US_STATE] Department of Health"
click at [686, 168] on button "Update" at bounding box center [685, 160] width 61 height 29
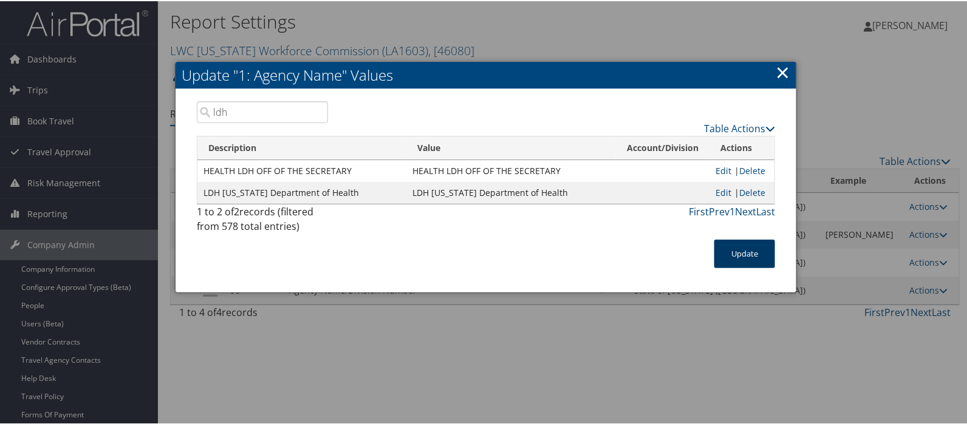
click at [746, 246] on button "Update" at bounding box center [744, 253] width 61 height 29
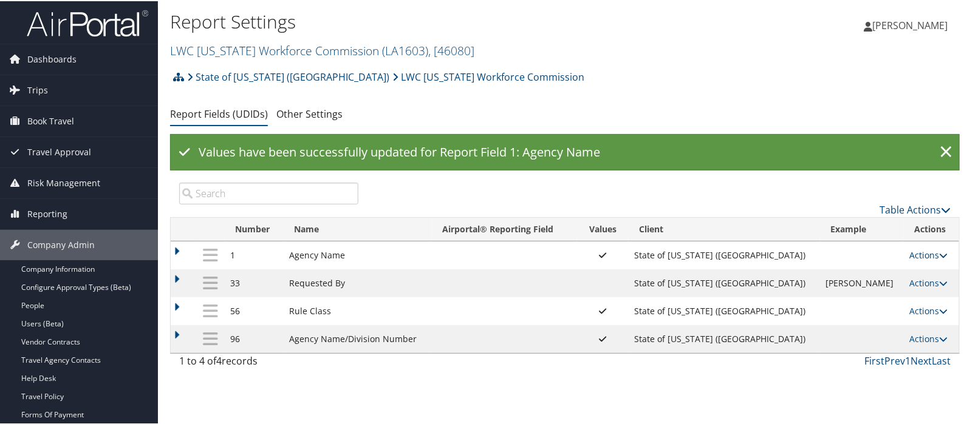
click at [920, 254] on link "Actions" at bounding box center [928, 254] width 38 height 12
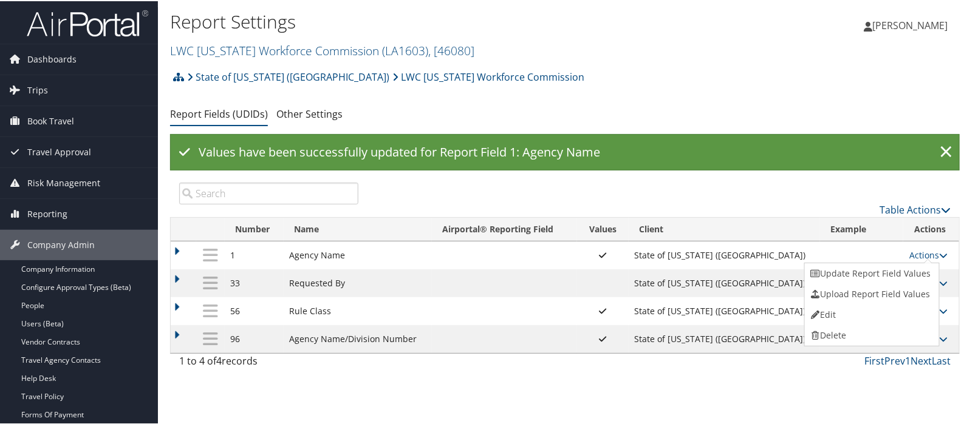
drag, startPoint x: 850, startPoint y: 269, endPoint x: 279, endPoint y: 114, distance: 592.2
click at [850, 270] on link "Update Report Field Values" at bounding box center [870, 272] width 131 height 21
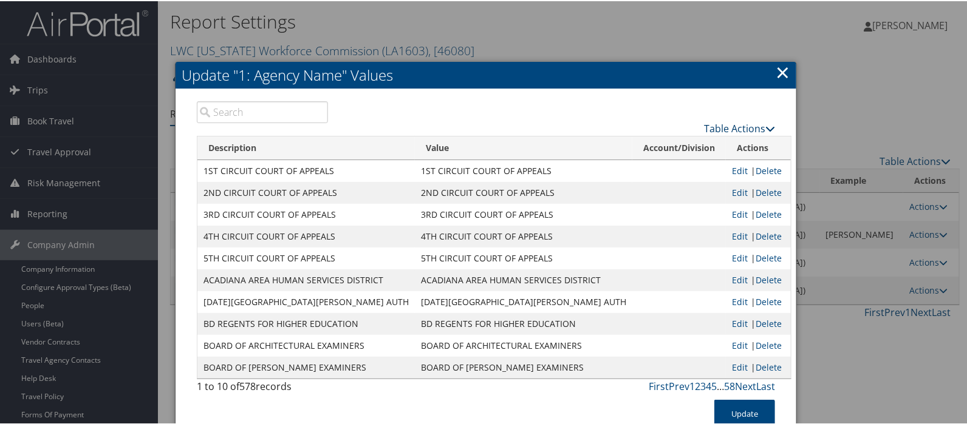
click at [735, 128] on link "Table Actions" at bounding box center [739, 127] width 71 height 13
click at [643, 147] on link "New Record" at bounding box center [692, 145] width 160 height 21
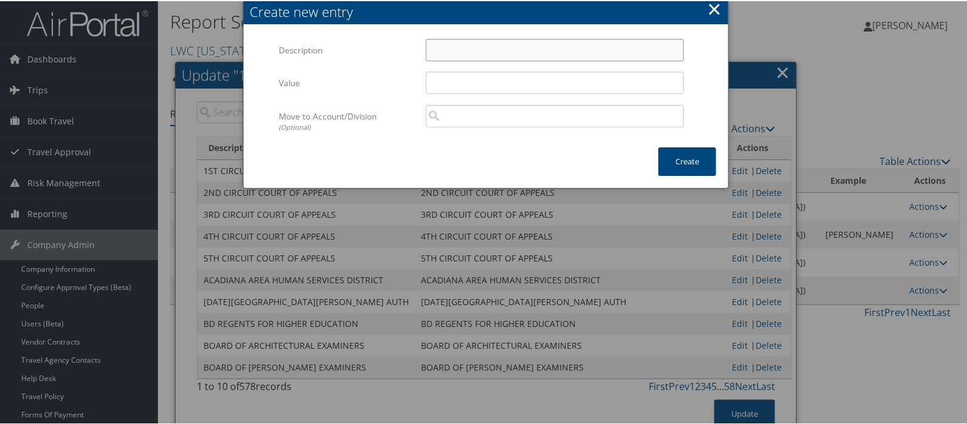
click at [452, 47] on input "Description" at bounding box center [555, 49] width 258 height 22
drag, startPoint x: 586, startPoint y: 48, endPoint x: 422, endPoint y: 47, distance: 164.0
click at [422, 47] on div "LWC Louisiana Workforce Commission Multiple values The selected items contain d…" at bounding box center [555, 54] width 276 height 32
type input "LWC [US_STATE] Workforce Commission"
click at [446, 73] on input "Value" at bounding box center [555, 81] width 258 height 22
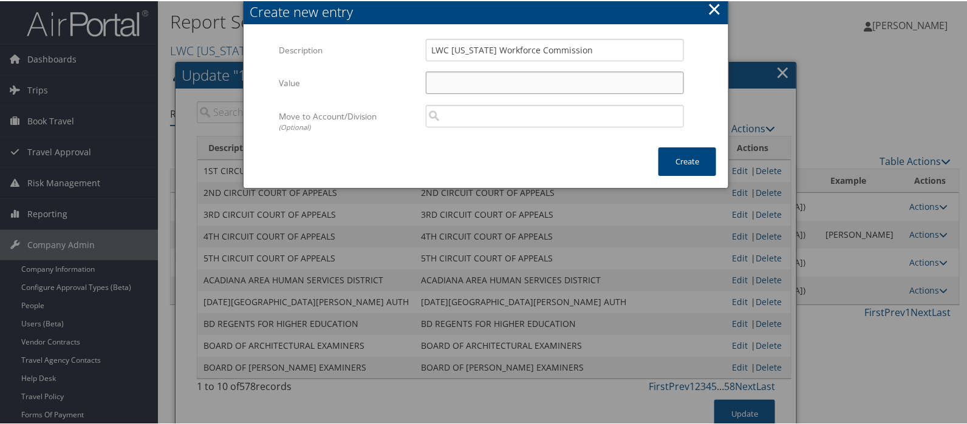
paste input "LWC [US_STATE] Workforce Commission"
type input "LWC [US_STATE] Workforce Commission"
click at [684, 167] on button "Create" at bounding box center [687, 160] width 58 height 29
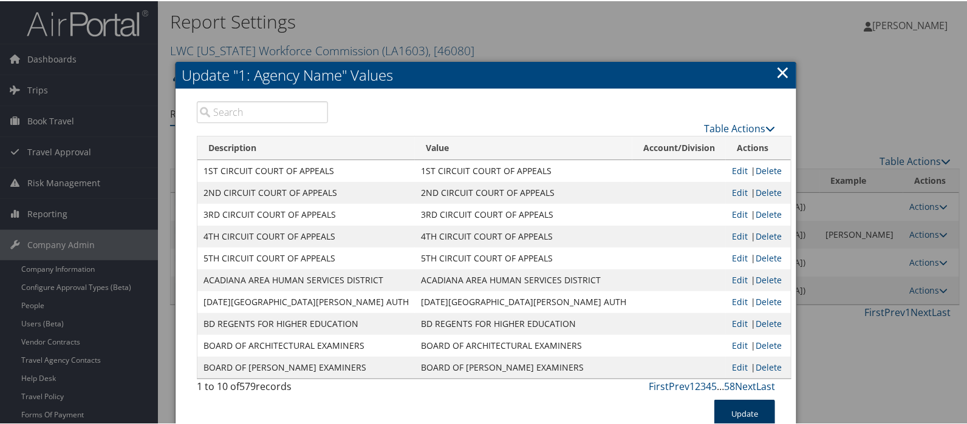
click at [732, 413] on button "Update" at bounding box center [744, 413] width 61 height 29
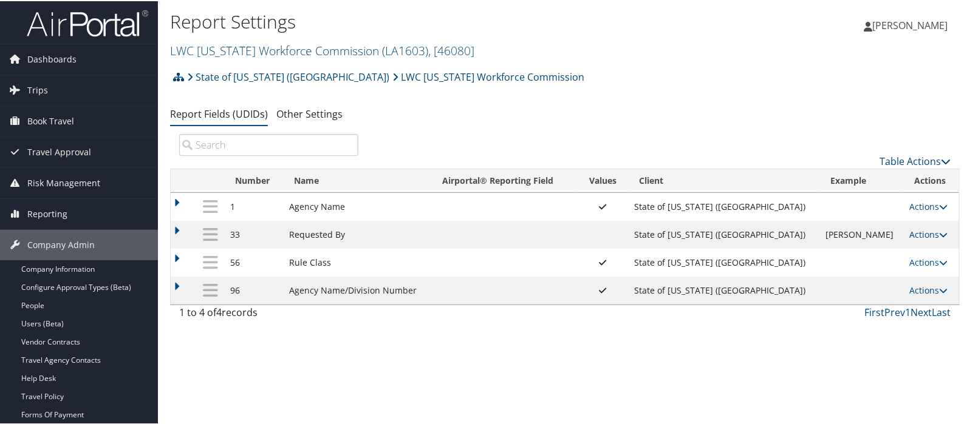
click at [914, 336] on div "Report Settings LWC Louisiana Workforce Commission ( LA1603 ) , [ 46080 ] LWC L…" at bounding box center [565, 212] width 814 height 424
click at [918, 290] on link "Actions" at bounding box center [928, 290] width 38 height 12
click at [860, 307] on link "Update Report Field Values" at bounding box center [870, 308] width 131 height 21
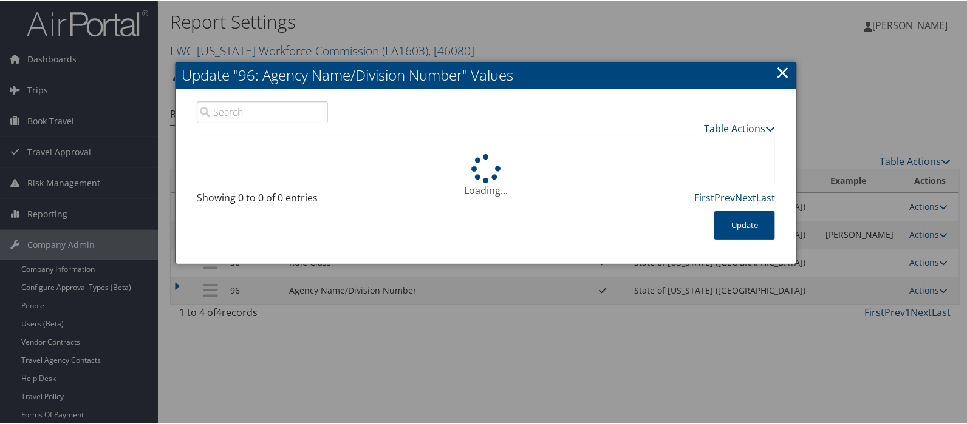
click at [258, 111] on input "search" at bounding box center [262, 111] width 131 height 22
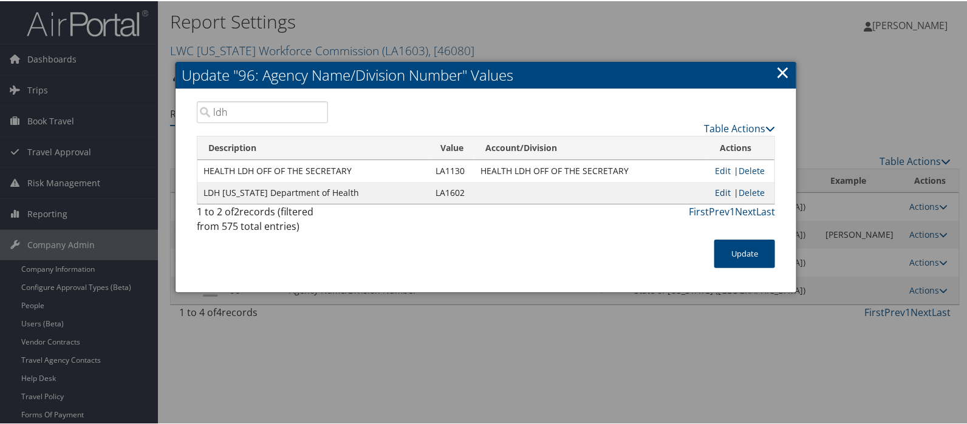
type input "ldh"
click at [715, 190] on link "Edit" at bounding box center [723, 192] width 16 height 12
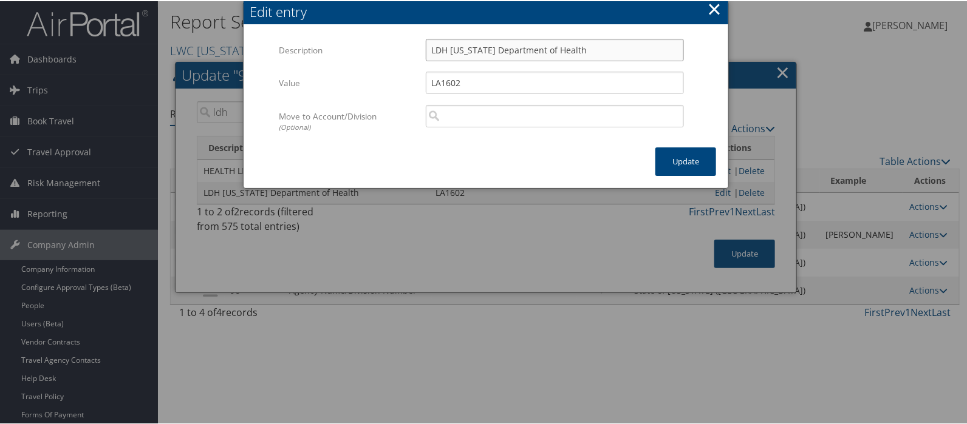
drag, startPoint x: 579, startPoint y: 52, endPoint x: 425, endPoint y: 53, distance: 153.6
click at [426, 53] on input "LDH [US_STATE] Department of Health" at bounding box center [555, 49] width 258 height 22
paste input "LDH [US_STATE] Department of Health"
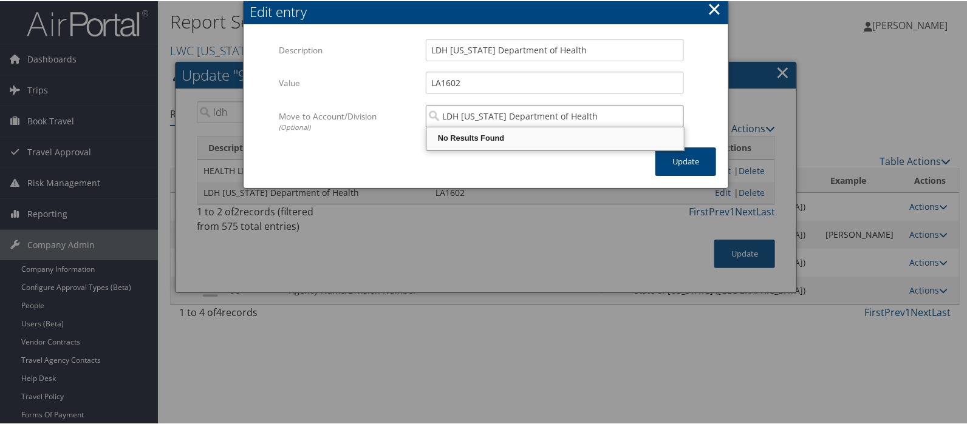
type input "LDH [US_STATE] Department of Health"
click at [522, 165] on div "× Edit entry Multiple values The selected items contain different values for th…" at bounding box center [486, 94] width 486 height 188
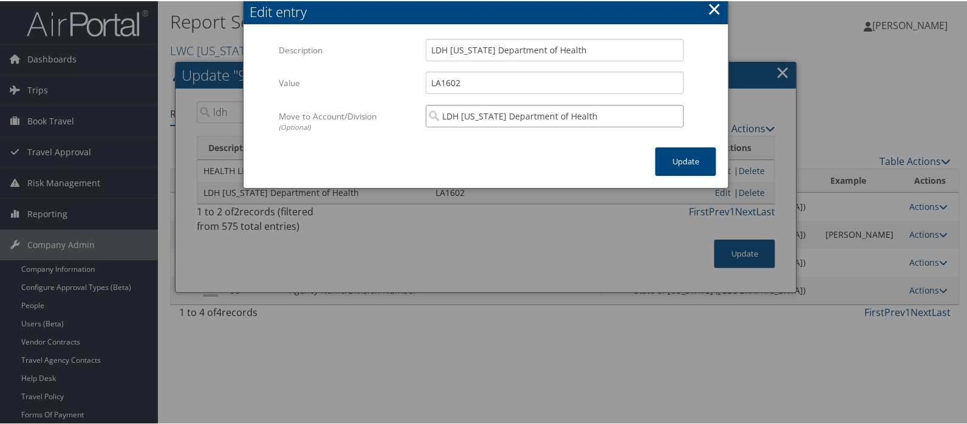
click at [438, 112] on input "LDH [US_STATE] Department of Health" at bounding box center [555, 115] width 258 height 22
paste input "LDH [US_STATE] Department of Health"
type input "LDH [US_STATE] Department of Health"
drag, startPoint x: 710, startPoint y: 7, endPoint x: 707, endPoint y: 13, distance: 6.8
click at [710, 7] on button "×" at bounding box center [714, 8] width 14 height 24
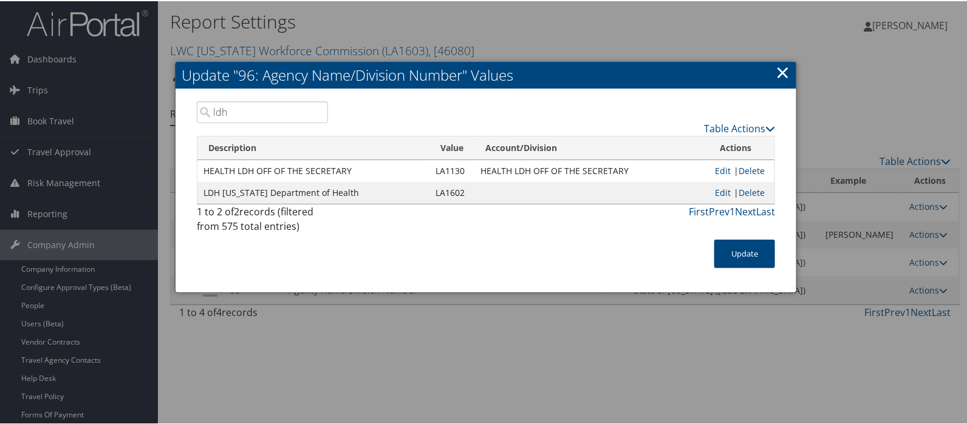
click at [782, 73] on link "×" at bounding box center [782, 71] width 14 height 24
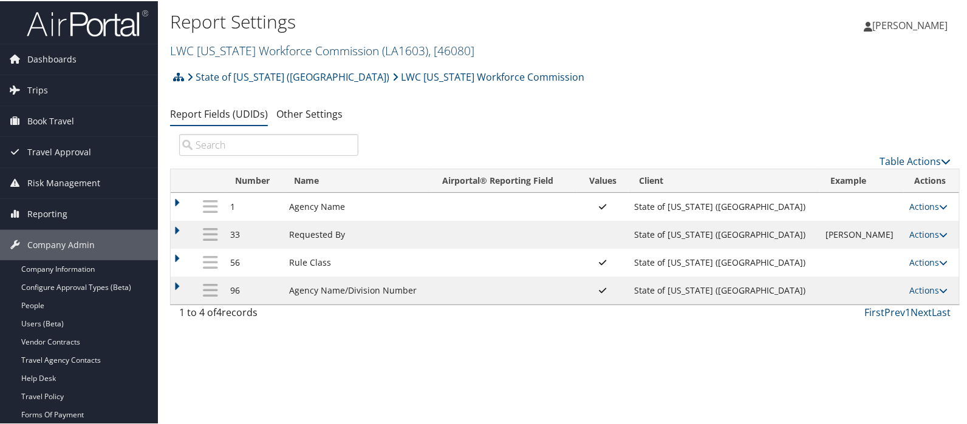
click at [239, 49] on link "LWC Louisiana Workforce Commission ( LA1603 ) , [ 46080 ]" at bounding box center [322, 49] width 304 height 16
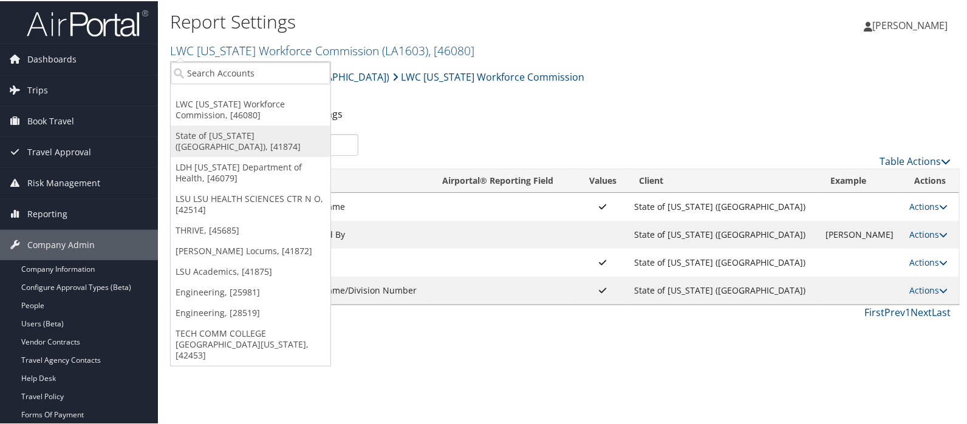
click at [199, 130] on link "State of [US_STATE] ([GEOGRAPHIC_DATA]), [41874]" at bounding box center [251, 140] width 160 height 32
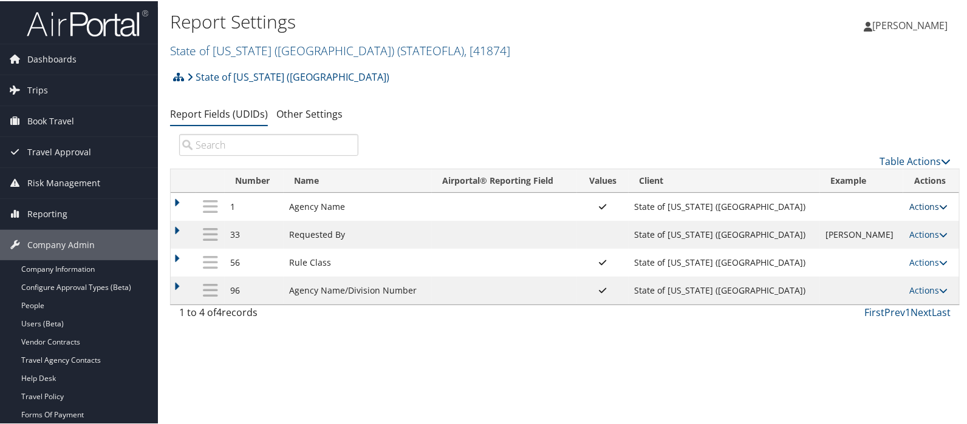
click at [909, 206] on link "Actions" at bounding box center [928, 206] width 38 height 12
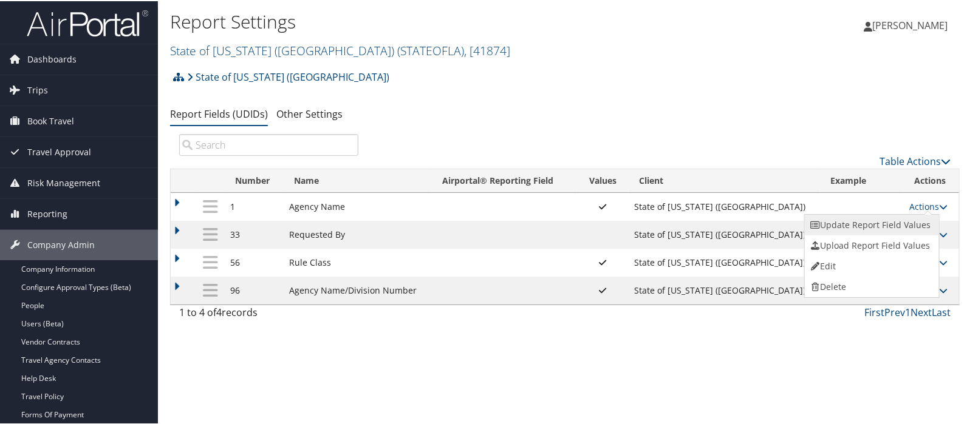
click at [859, 225] on link "Update Report Field Values" at bounding box center [870, 224] width 131 height 21
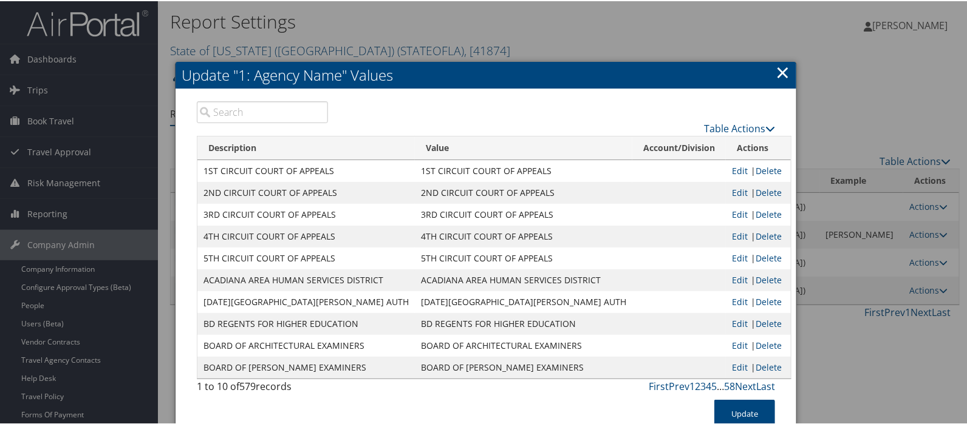
click at [230, 112] on input "search" at bounding box center [262, 111] width 131 height 22
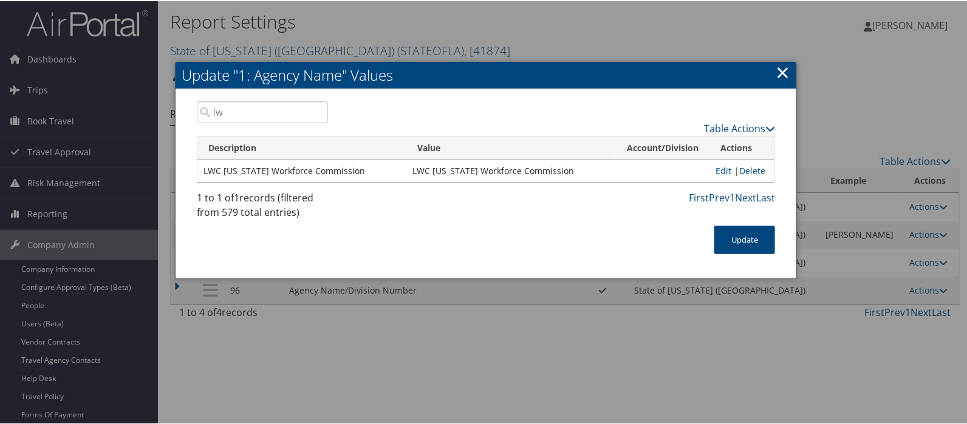
type input "l"
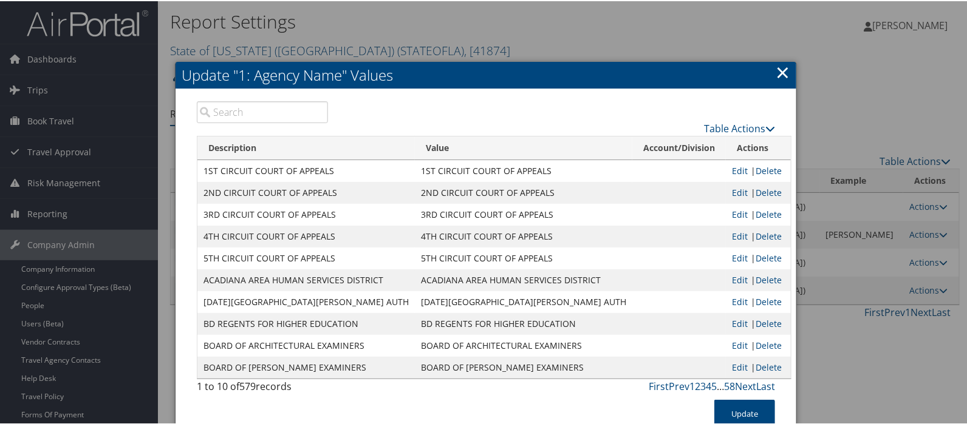
click at [777, 69] on link "×" at bounding box center [782, 71] width 14 height 24
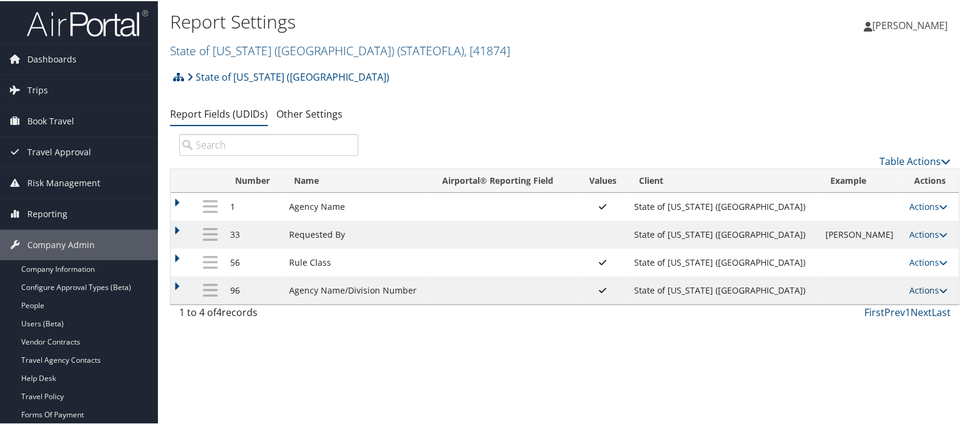
click at [916, 285] on link "Actions" at bounding box center [928, 290] width 38 height 12
click at [867, 303] on link "Update Report Field Values" at bounding box center [870, 308] width 131 height 21
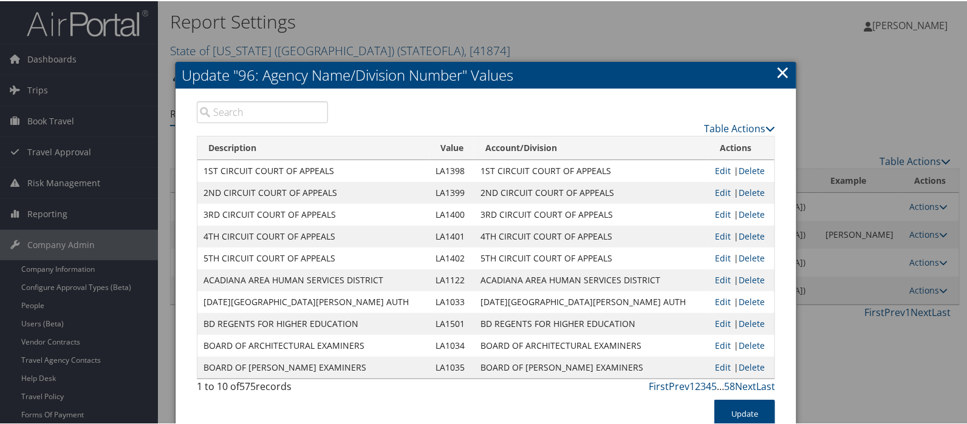
click at [233, 113] on input "search" at bounding box center [262, 111] width 131 height 22
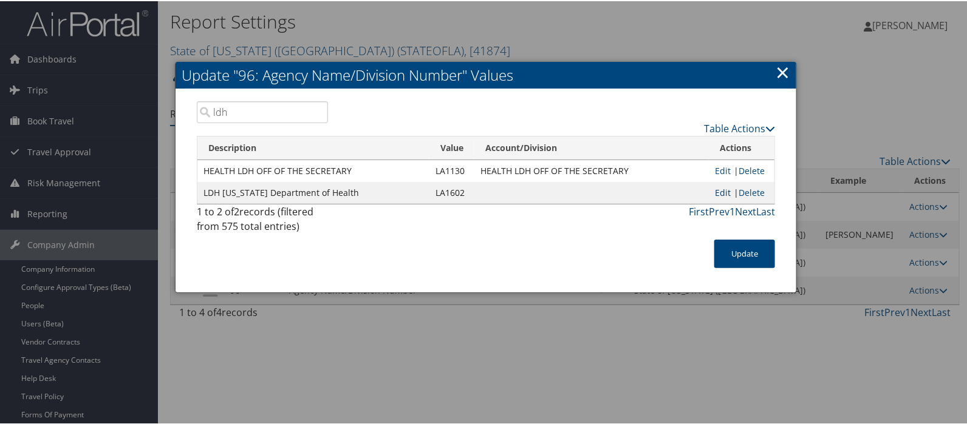
type input "ldh"
drag, startPoint x: 724, startPoint y: 191, endPoint x: 674, endPoint y: 181, distance: 50.7
click at [724, 191] on link "Edit" at bounding box center [723, 192] width 16 height 12
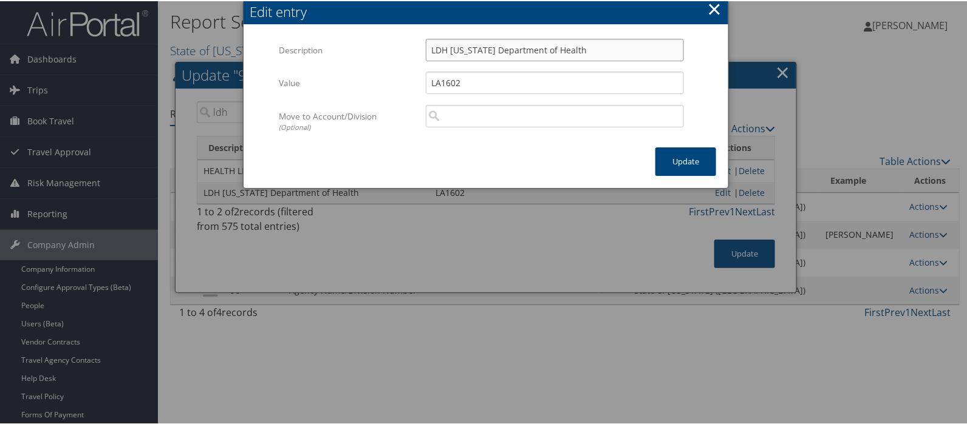
drag, startPoint x: 583, startPoint y: 50, endPoint x: 415, endPoint y: 39, distance: 168.6
click at [417, 39] on div "LDH Louisiana Department of Health Multiple values The selected items contain d…" at bounding box center [555, 54] width 276 height 32
click at [455, 115] on input "search" at bounding box center [555, 115] width 258 height 22
paste input "LDH [US_STATE] Department of Health"
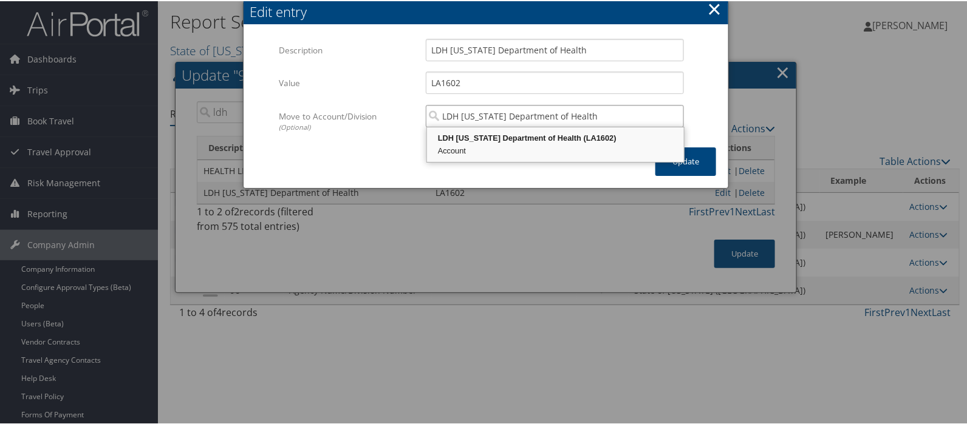
click at [489, 135] on div "LDH Louisiana Department of Health (LA1602)" at bounding box center [555, 137] width 253 height 12
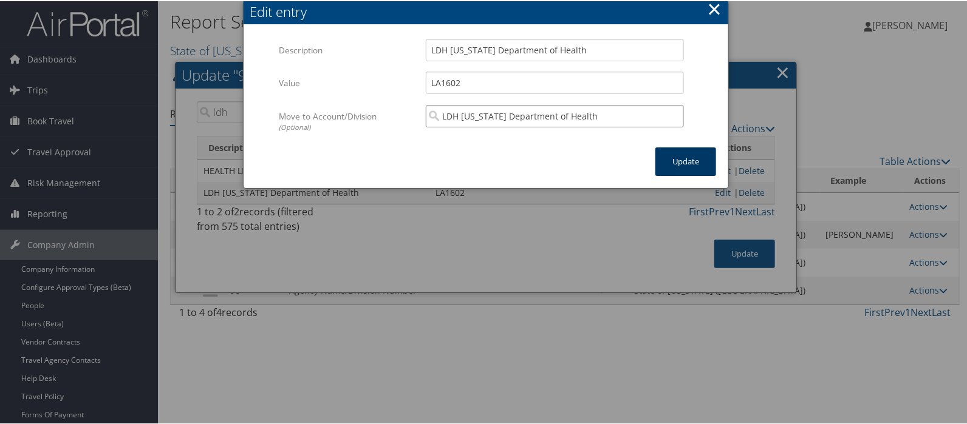
type input "LDH [US_STATE] Department of Health"
click at [686, 160] on button "Update" at bounding box center [685, 160] width 61 height 29
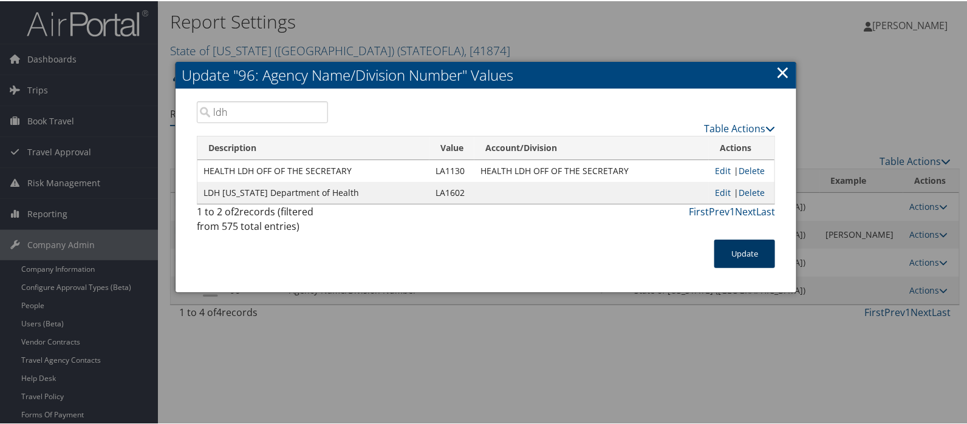
click at [737, 256] on button "Update" at bounding box center [744, 253] width 61 height 29
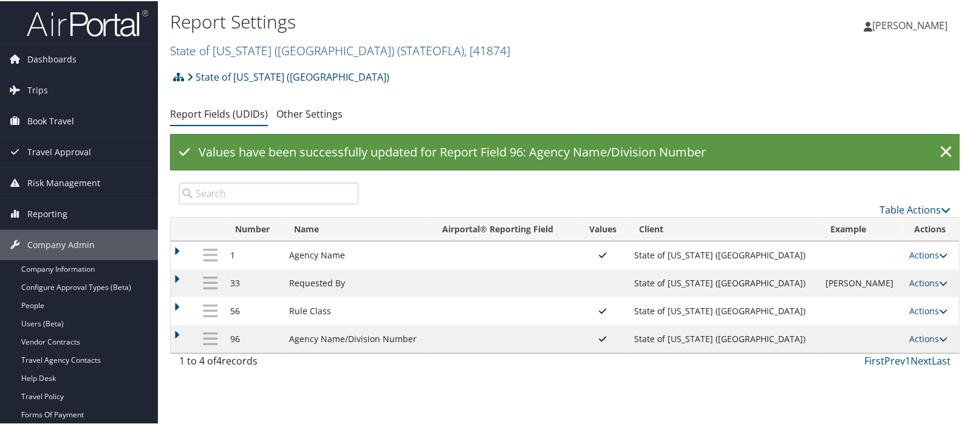
click at [914, 341] on link "Actions" at bounding box center [928, 338] width 38 height 12
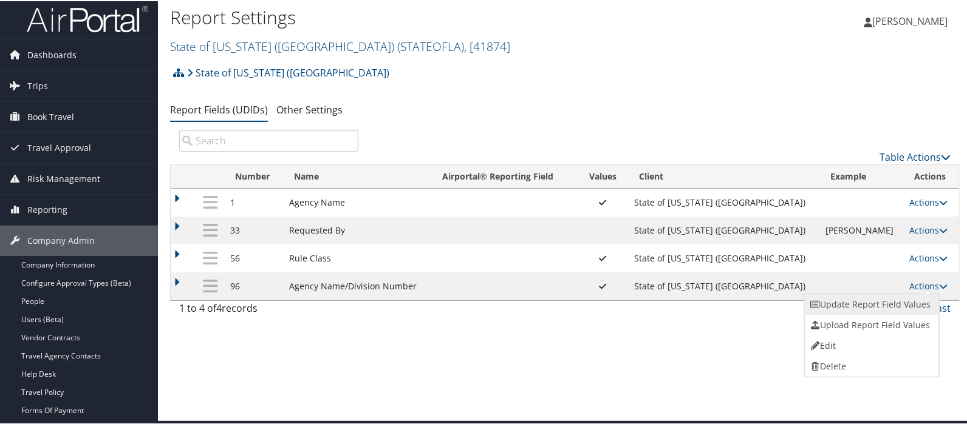
click at [837, 307] on link "Update Report Field Values" at bounding box center [870, 303] width 131 height 21
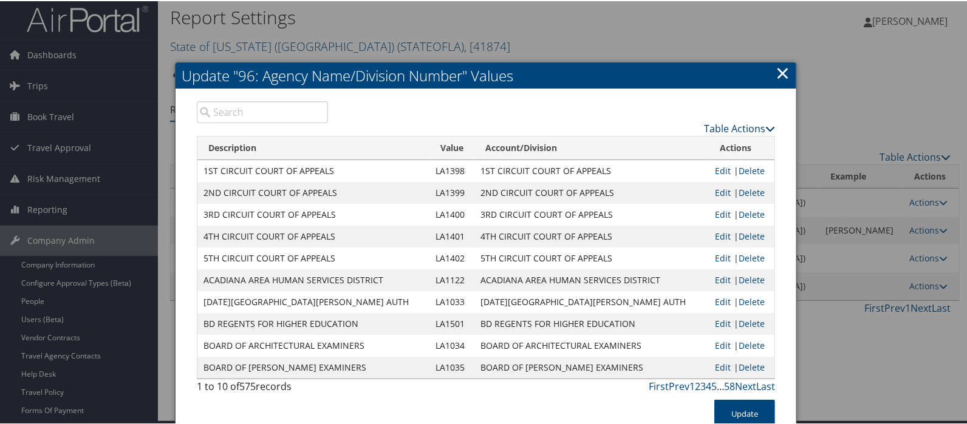
click at [712, 128] on link "Table Actions" at bounding box center [739, 127] width 71 height 13
click at [656, 147] on link "New Record" at bounding box center [692, 146] width 160 height 21
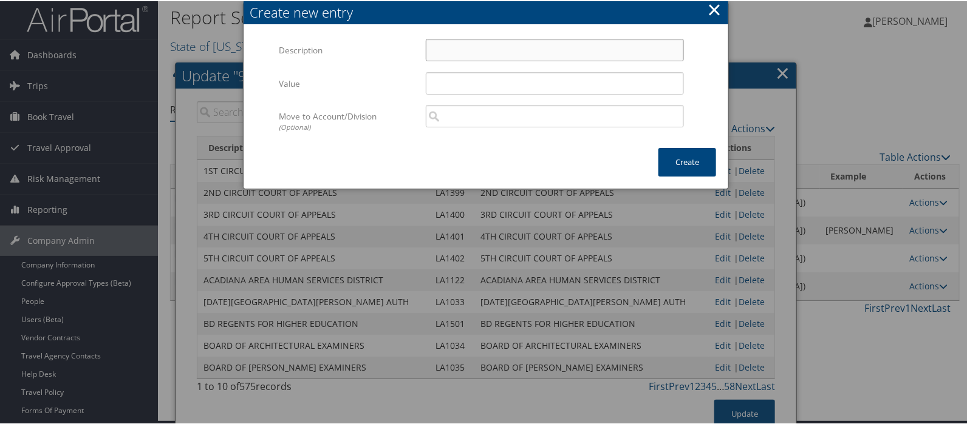
click at [445, 48] on input "Description" at bounding box center [555, 49] width 258 height 22
type input "LWC [US_STATE] Workforce Commission"
click at [446, 75] on input "Value" at bounding box center [555, 82] width 258 height 22
type input "LA1603"
drag, startPoint x: 589, startPoint y: 50, endPoint x: 416, endPoint y: 44, distance: 173.2
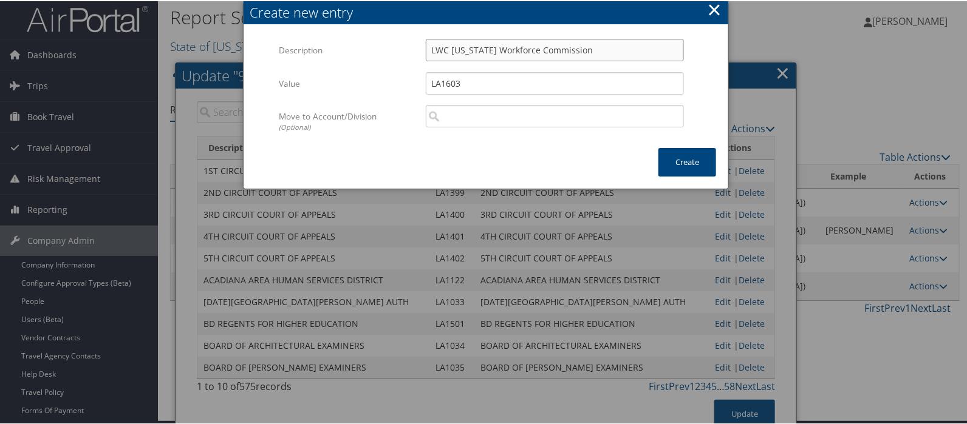
click at [417, 44] on div "LWC Louisiana Workforce Commission Multiple values The selected items contain d…" at bounding box center [555, 54] width 276 height 32
click at [450, 111] on input "search" at bounding box center [555, 115] width 258 height 22
paste input "LWC [US_STATE] Workforce Commission"
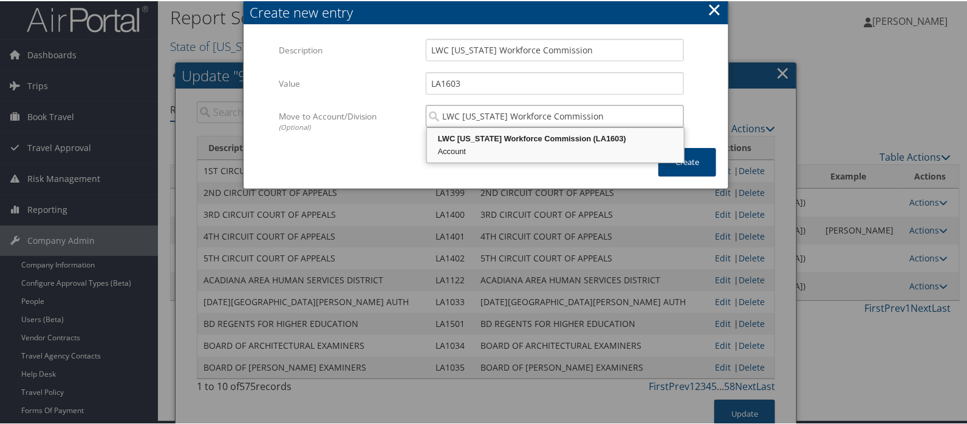
click at [492, 135] on div "LWC Louisiana Workforce Commission (LA1603)" at bounding box center [555, 138] width 253 height 12
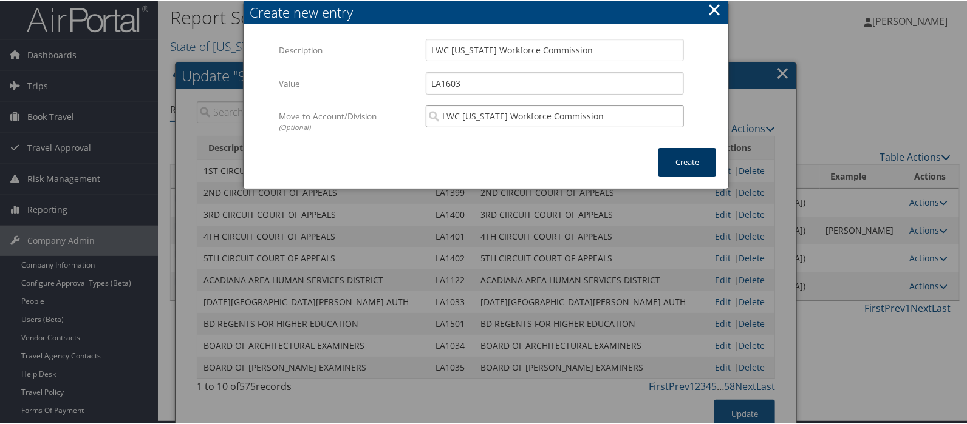
type input "LWC [US_STATE] Workforce Commission"
click at [679, 154] on button "Create" at bounding box center [687, 161] width 58 height 29
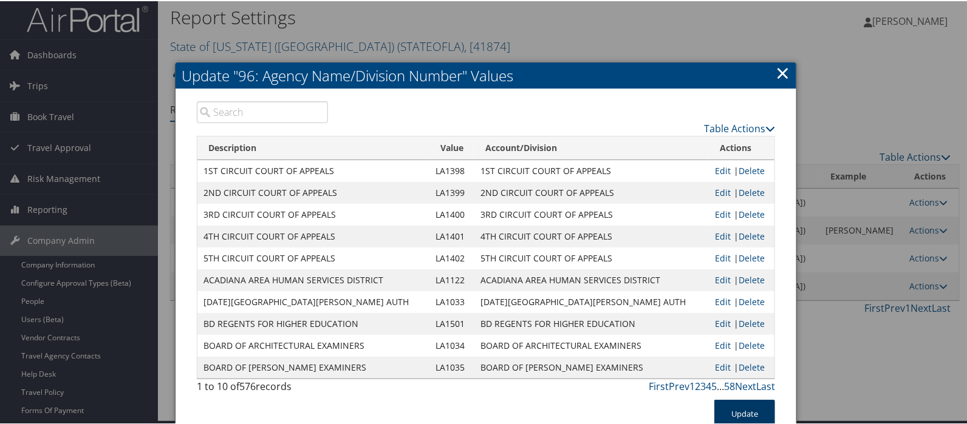
click at [732, 405] on button "Update" at bounding box center [744, 413] width 61 height 29
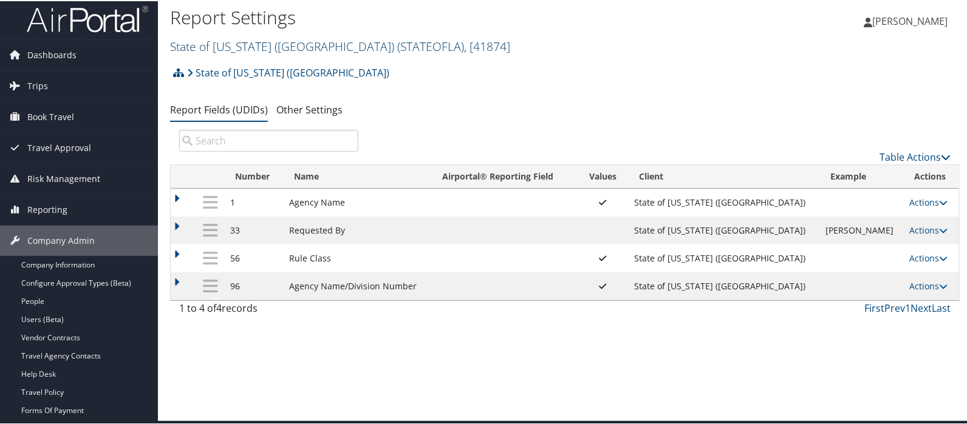
click at [200, 45] on link "State of Louisiana (SOLA) ( STATEOFLA ) , [ 41874 ]" at bounding box center [340, 45] width 340 height 16
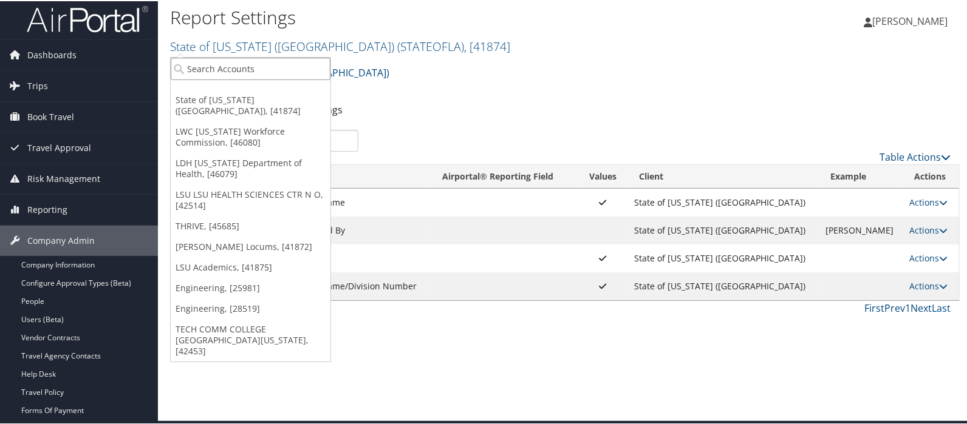
click at [197, 59] on input "search" at bounding box center [251, 67] width 160 height 22
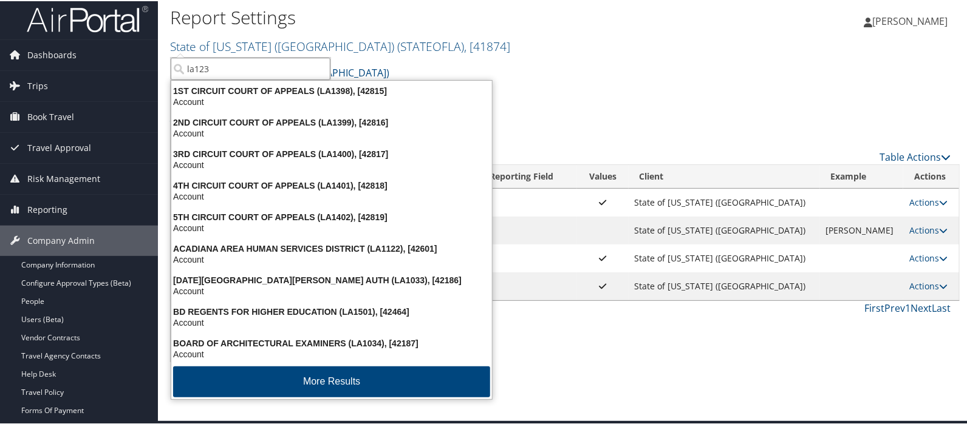
type input "la1235"
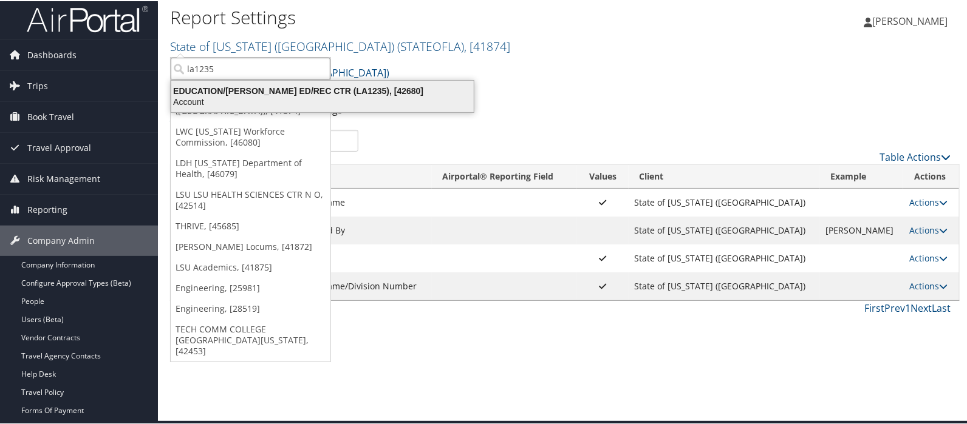
click at [228, 90] on div "EDUCATION/CECIL J PICARD ED/REC CTR (LA1235), [42680]" at bounding box center [322, 89] width 317 height 11
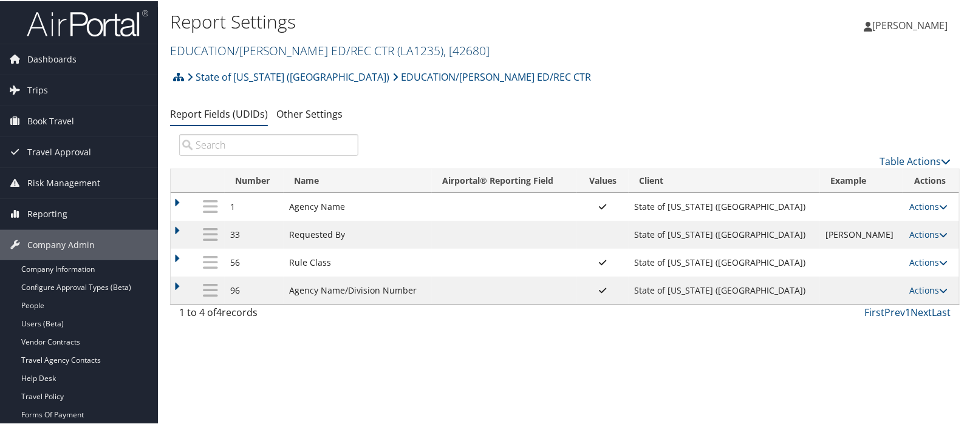
click at [234, 49] on link "EDUCATION/[PERSON_NAME] ED/REC CTR ( LA1235 ) , [ 42680 ]" at bounding box center [329, 49] width 319 height 16
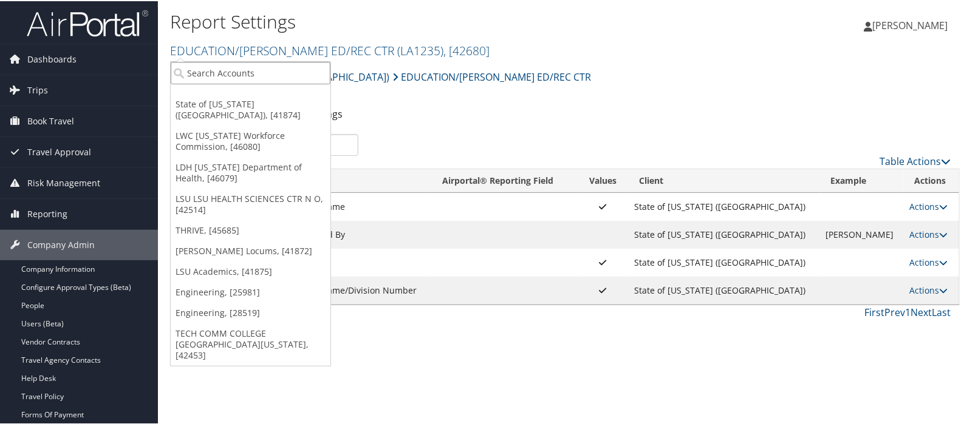
click at [222, 61] on input "search" at bounding box center [251, 72] width 160 height 22
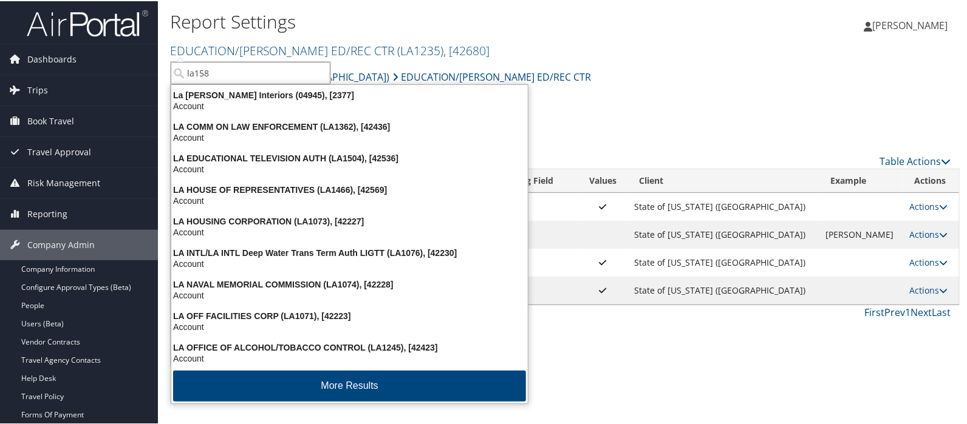
type input "la1581"
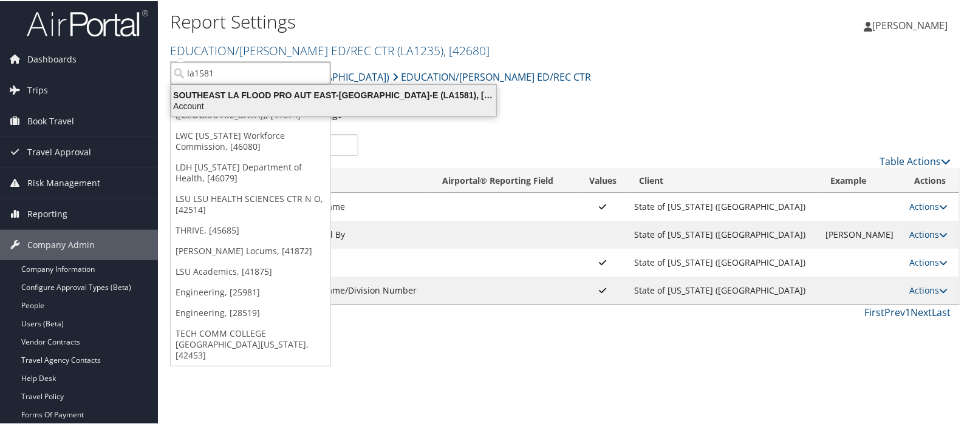
click at [223, 100] on div "Account" at bounding box center [333, 105] width 339 height 11
